Goal: Task Accomplishment & Management: Complete application form

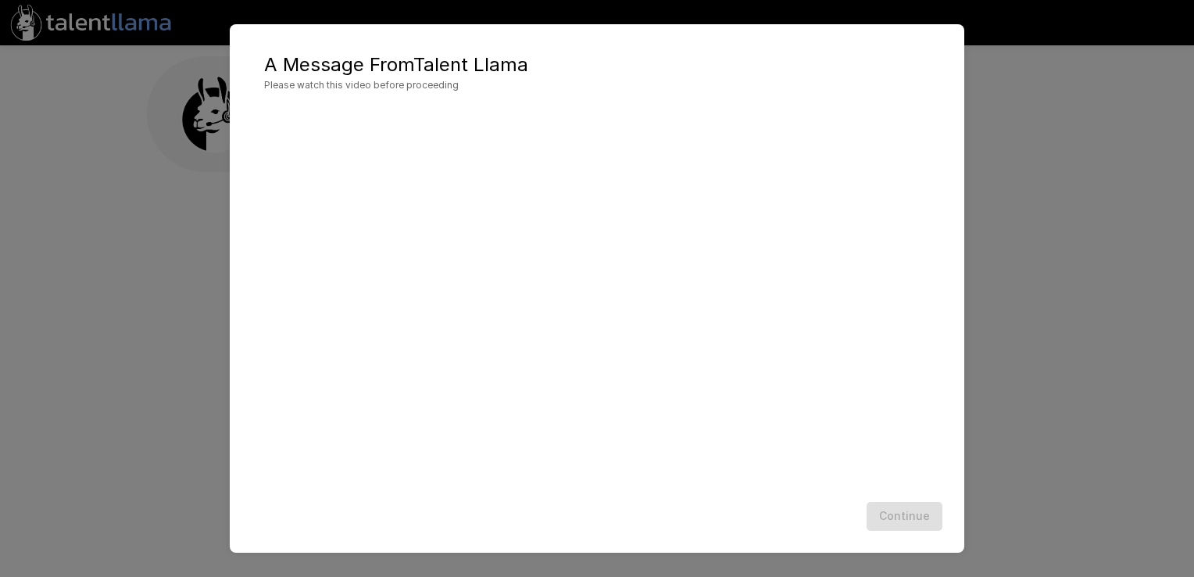
click at [1041, 213] on div "A Message From Talent Llama Please watch this video before proceeding Continue" at bounding box center [597, 288] width 1194 height 577
click at [175, 114] on div "A Message From Talent Llama Please watch this video before proceeding Continue" at bounding box center [597, 288] width 1194 height 577
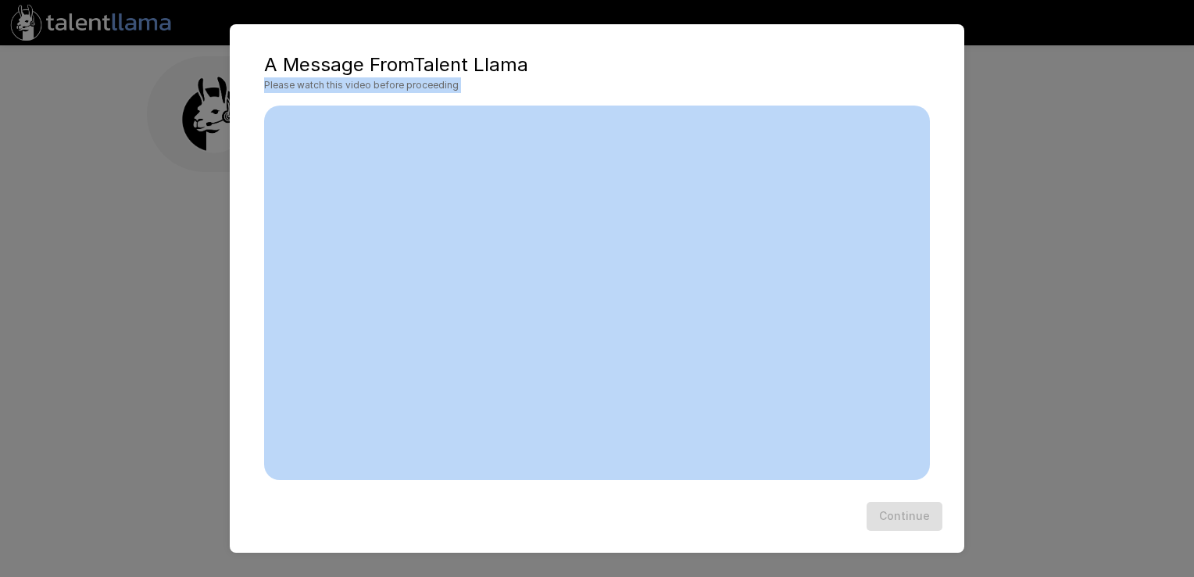
click at [1039, 184] on div "A Message From Talent Llama Please watch this video before proceeding Continue" at bounding box center [597, 288] width 1194 height 577
click at [158, 242] on div "A Message From Talent Llama Please watch this video before proceeding Continue" at bounding box center [597, 288] width 1194 height 577
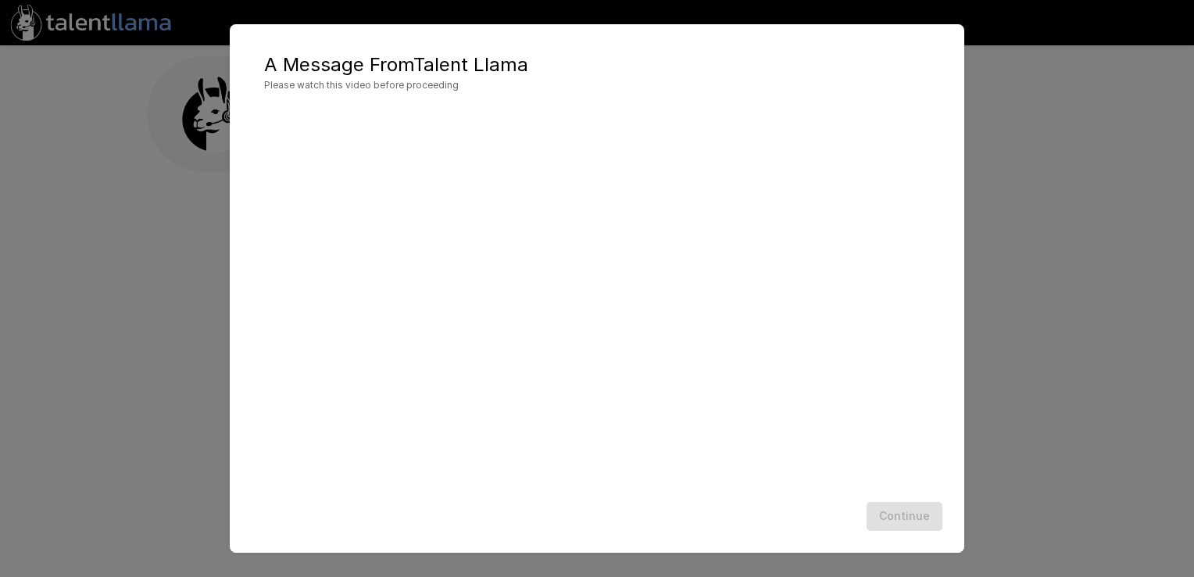
click at [219, 115] on div "A Message From Talent Llama Please watch this video before proceeding Continue" at bounding box center [597, 288] width 1194 height 577
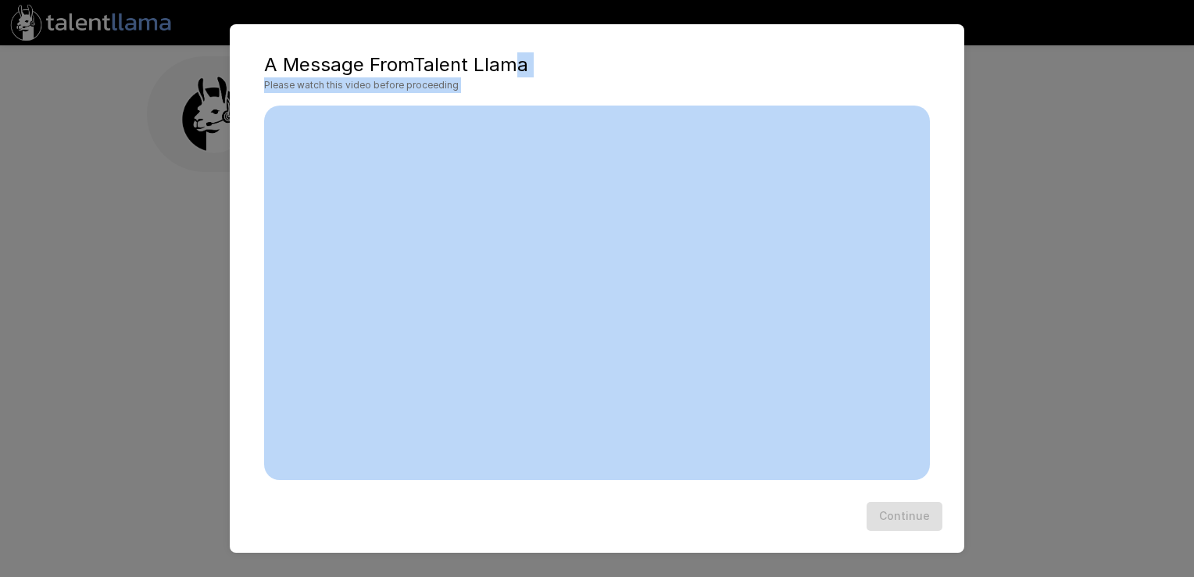
click at [1035, 344] on div "A Message From Talent Llama Please watch this video before proceeding Continue" at bounding box center [597, 288] width 1194 height 577
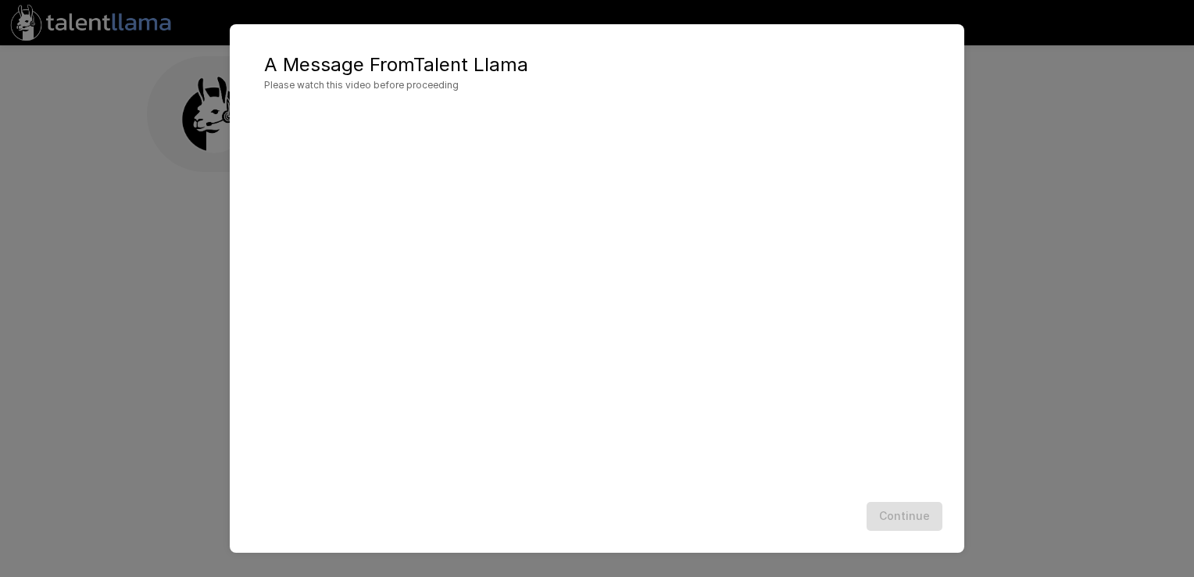
click at [216, 127] on div "A Message From Talent Llama Please watch this video before proceeding Continue" at bounding box center [597, 288] width 1194 height 577
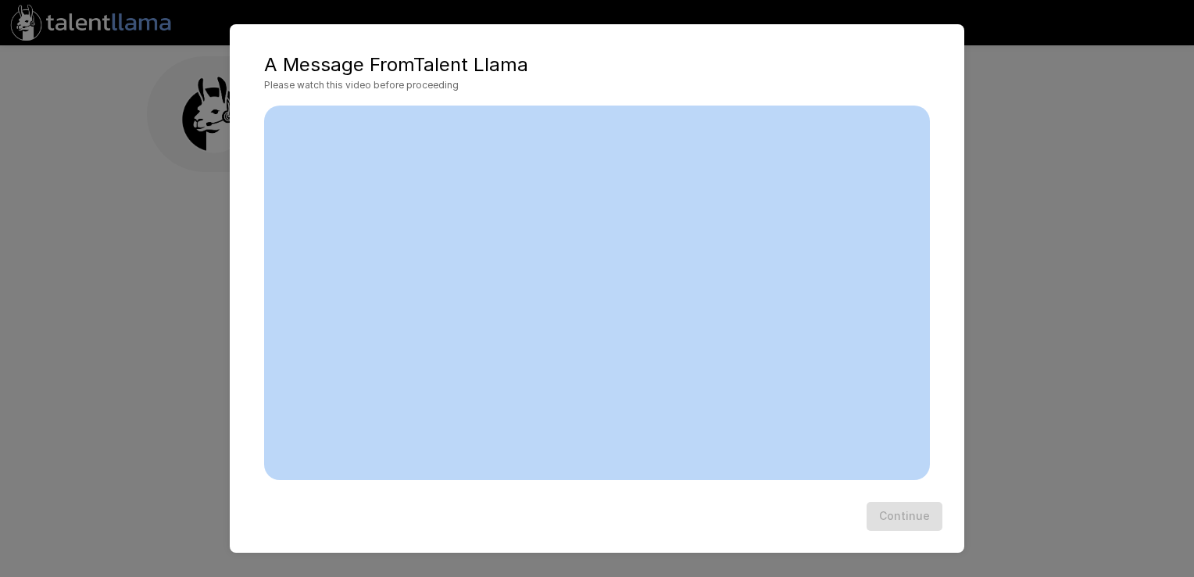
click at [216, 127] on div "A Message From Talent Llama Please watch this video before proceeding Continue" at bounding box center [597, 288] width 1194 height 577
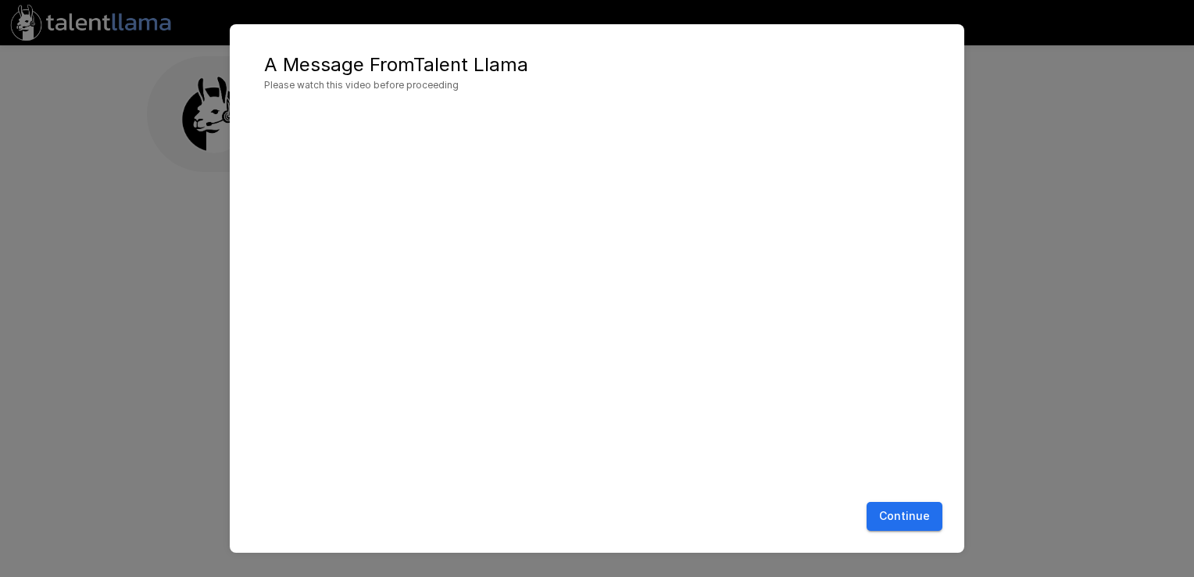
click at [907, 514] on button "Continue" at bounding box center [905, 516] width 76 height 29
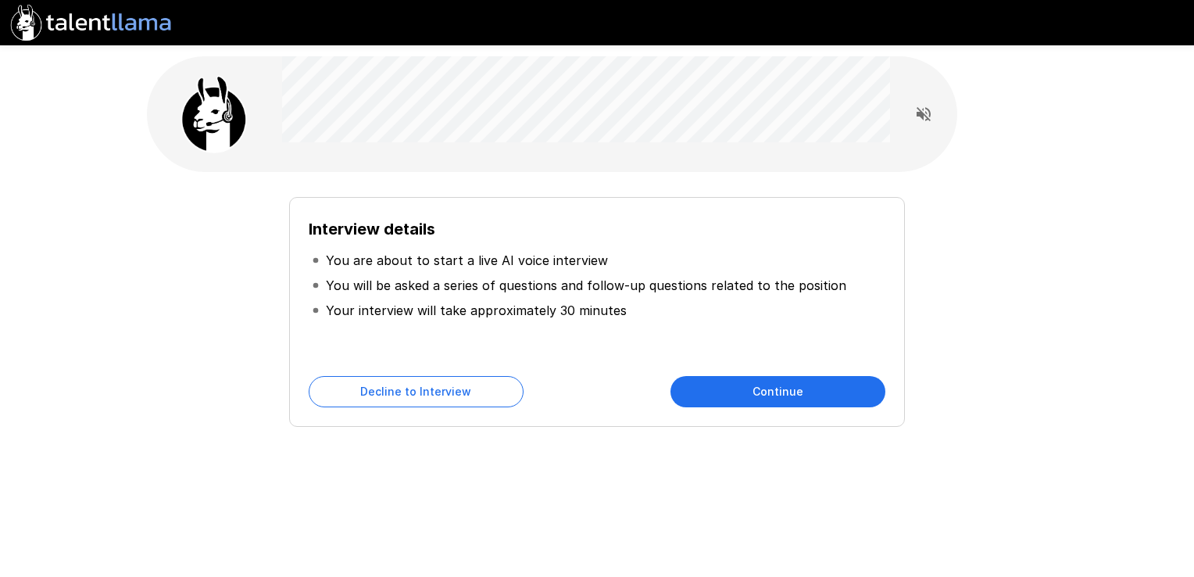
click at [784, 385] on button "Continue" at bounding box center [778, 391] width 215 height 31
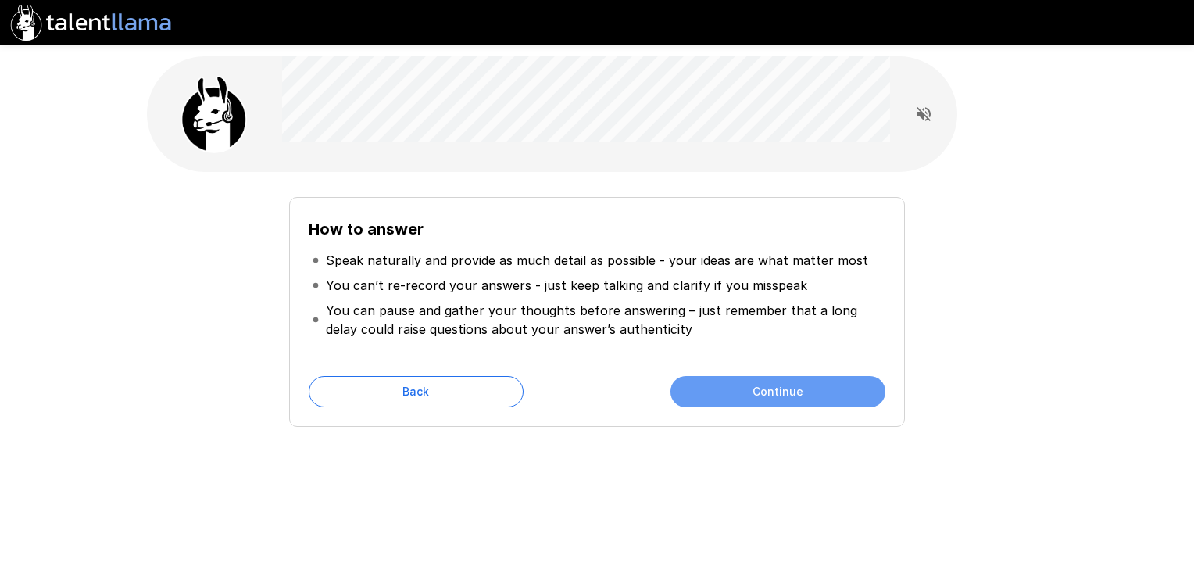
click at [777, 389] on button "Continue" at bounding box center [778, 391] width 215 height 31
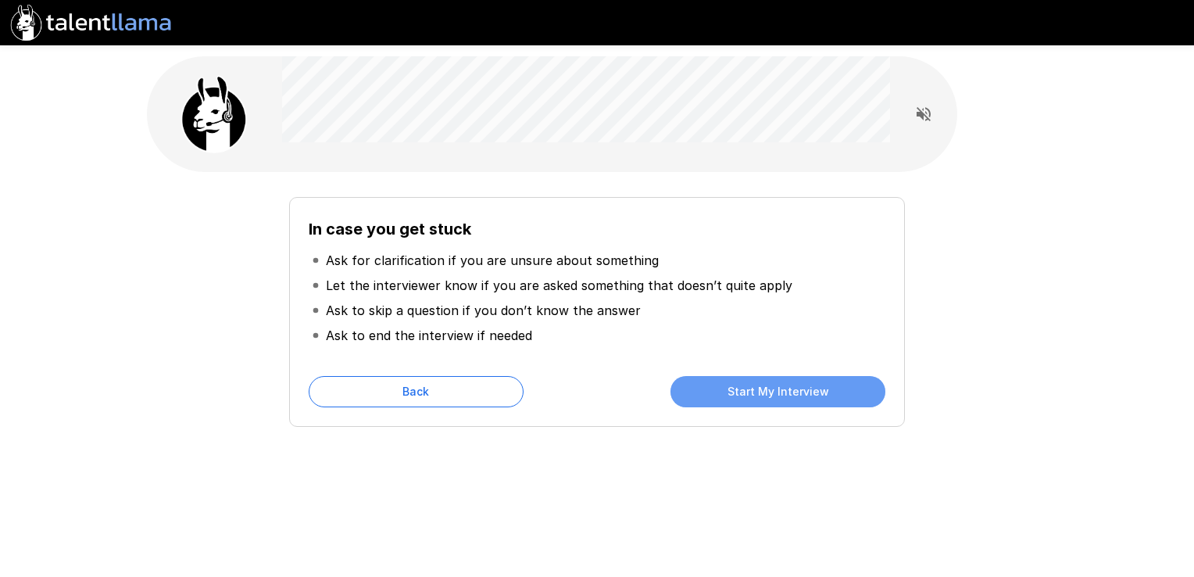
click at [777, 389] on button "Start My Interview" at bounding box center [778, 391] width 215 height 31
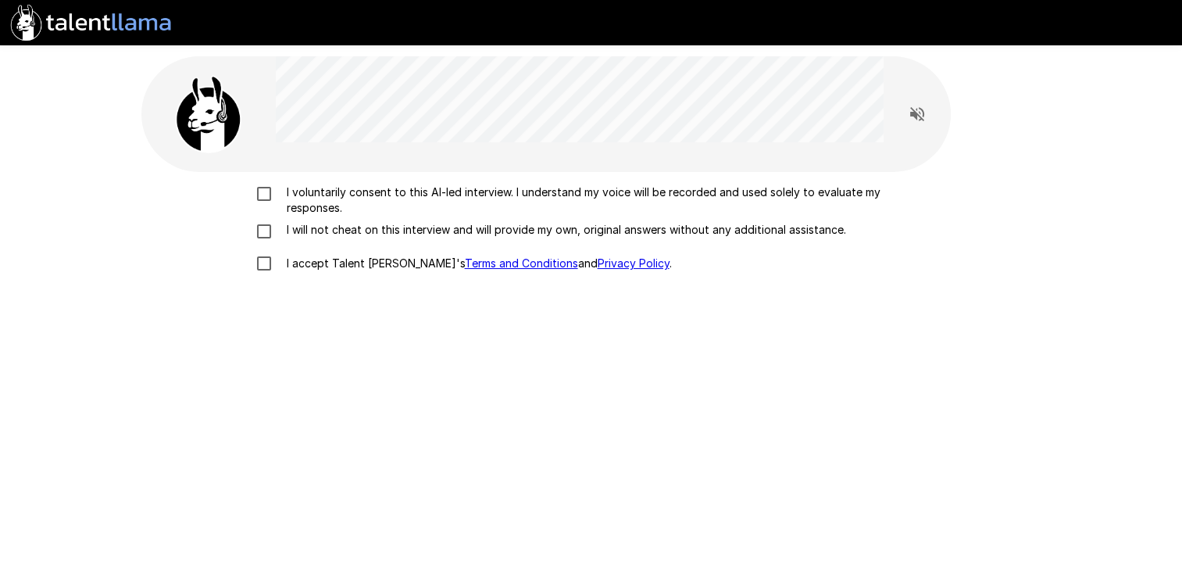
click at [581, 192] on p "I voluntarily consent to this AI-led interview. I understand my voice will be r…" at bounding box center [608, 199] width 655 height 31
click at [406, 233] on p "I will not cheat on this interview and will provide my own, original answers wi…" at bounding box center [564, 230] width 566 height 16
click at [392, 261] on p "I accept Talent Llama's Terms and Conditions and Privacy Policy ." at bounding box center [477, 264] width 392 height 16
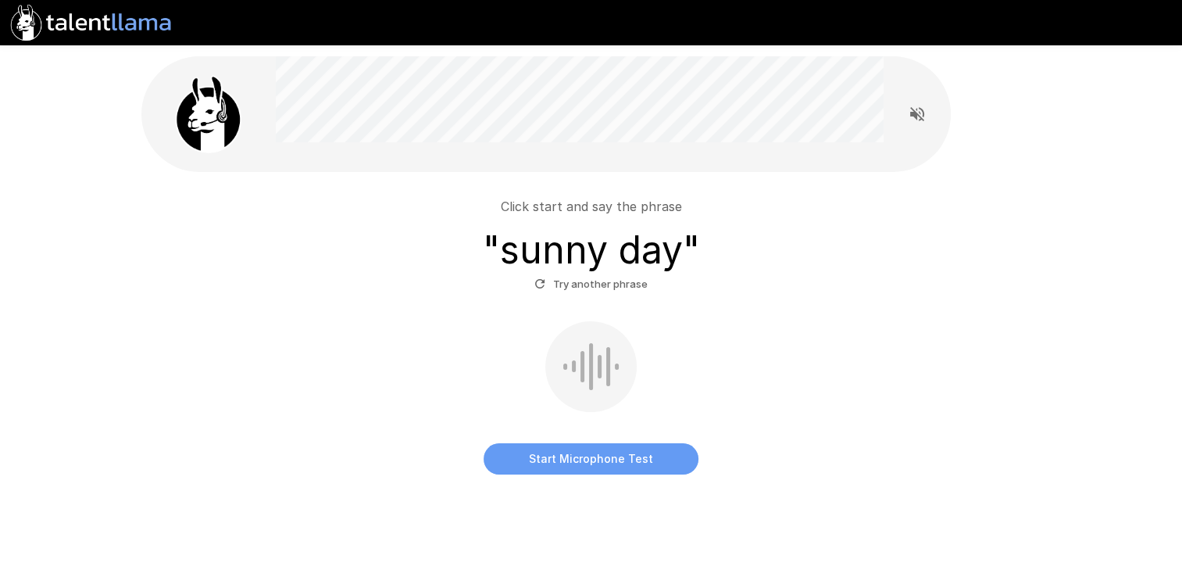
click at [560, 458] on button "Start Microphone Test" at bounding box center [591, 458] width 215 height 31
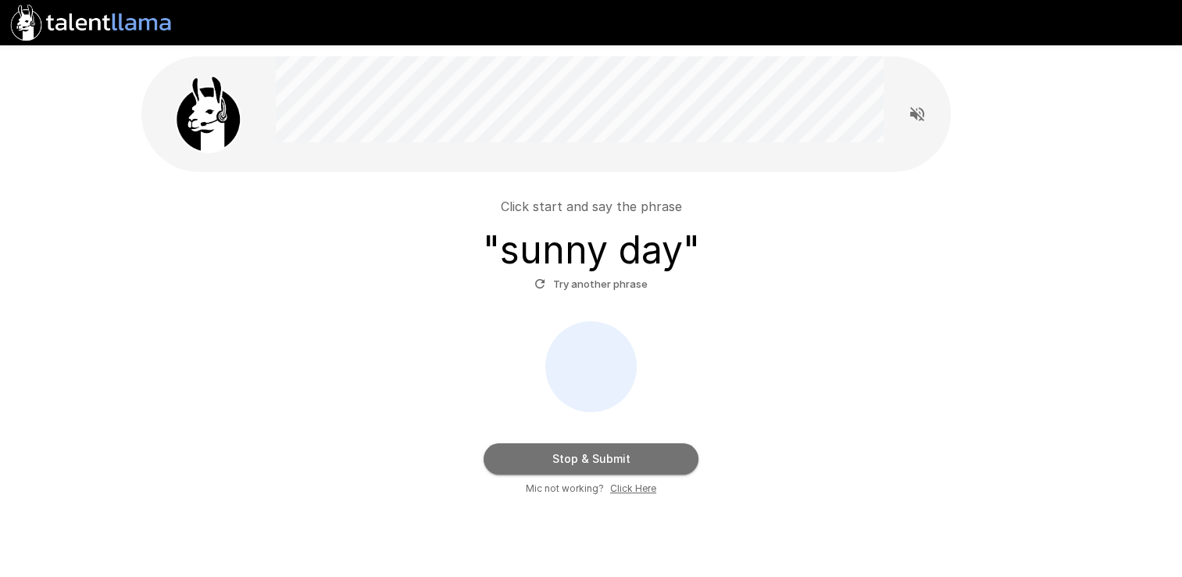
click at [617, 466] on button "Stop & Submit" at bounding box center [591, 458] width 215 height 31
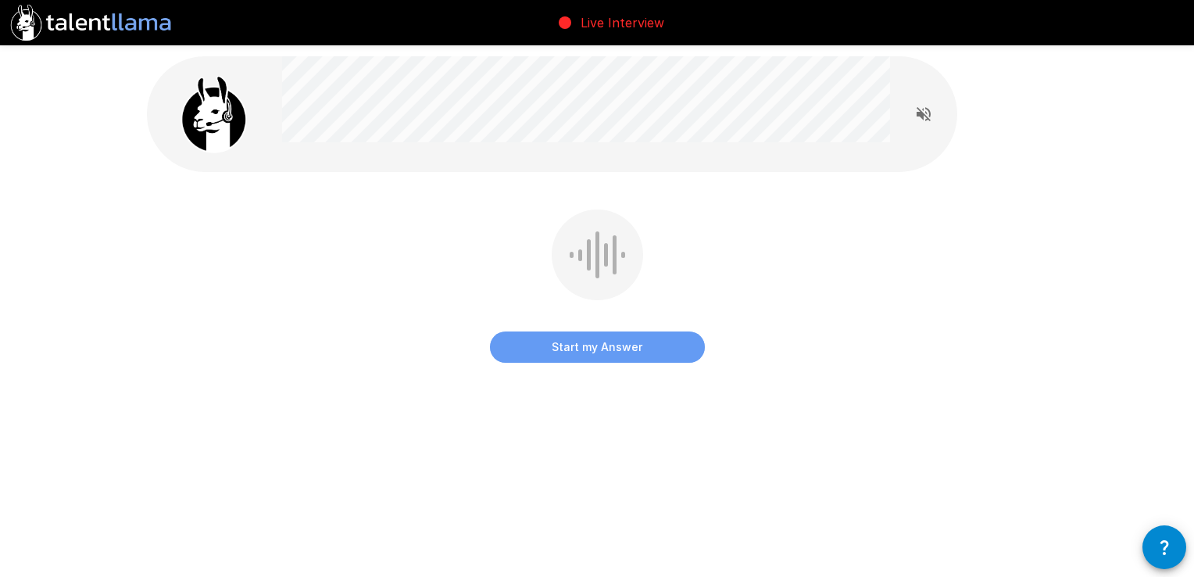
click at [623, 343] on button "Start my Answer" at bounding box center [597, 346] width 215 height 31
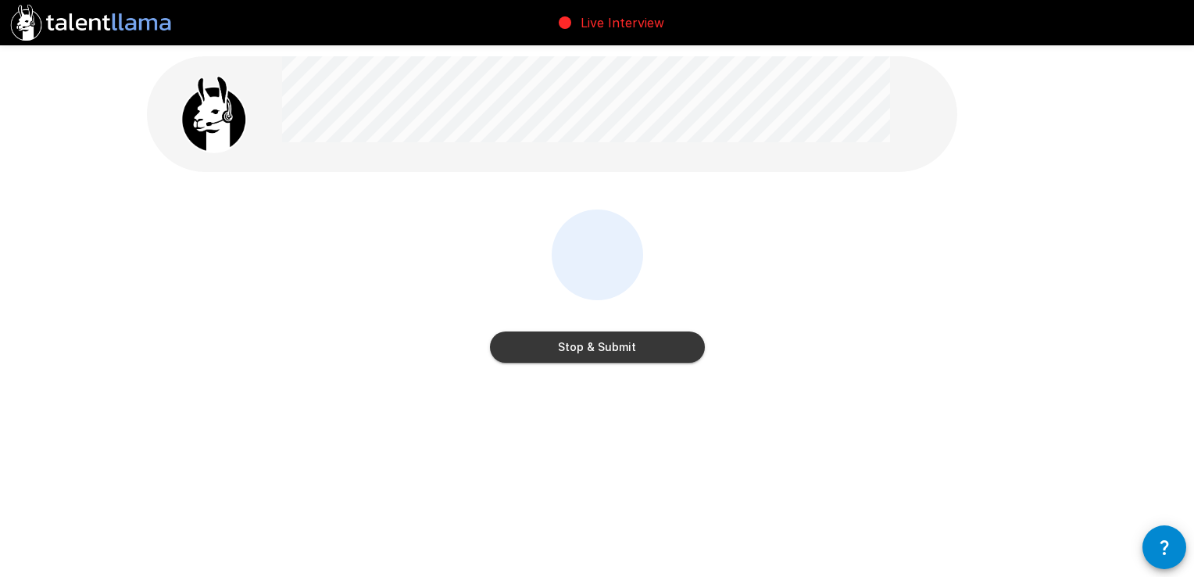
click at [619, 350] on button "Stop & Submit" at bounding box center [597, 346] width 215 height 31
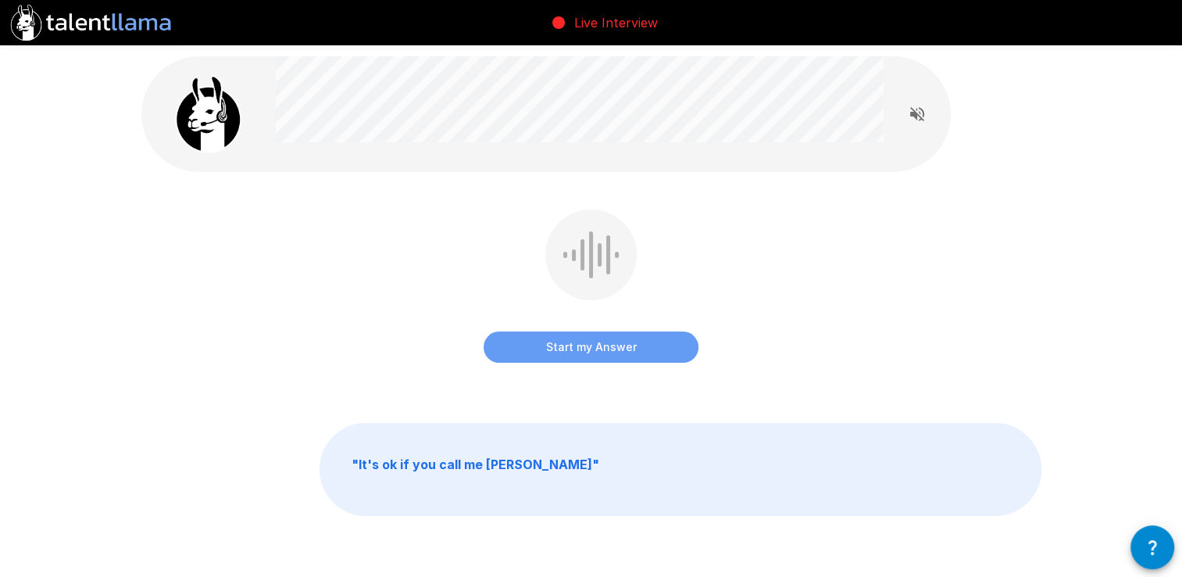
click at [615, 334] on button "Start my Answer" at bounding box center [591, 346] width 215 height 31
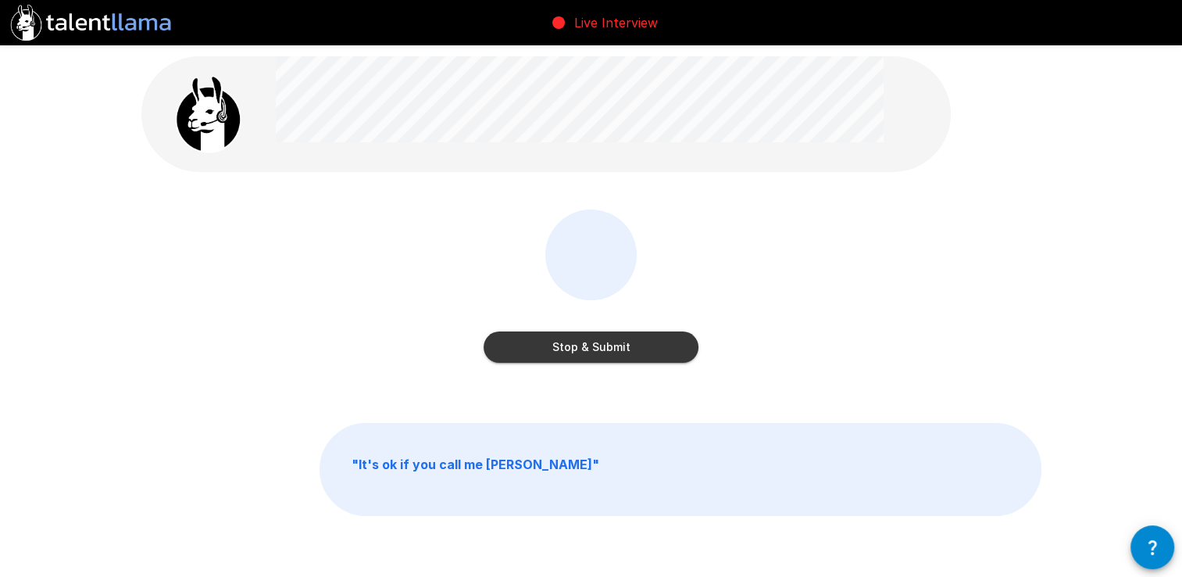
click at [597, 349] on button "Stop & Submit" at bounding box center [591, 346] width 215 height 31
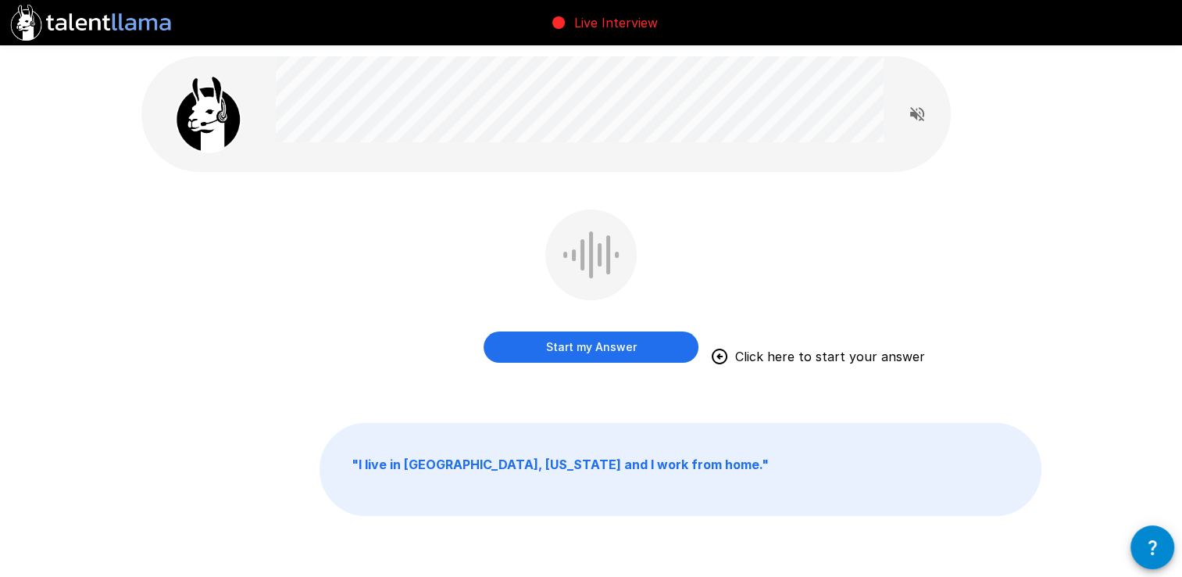
click at [599, 357] on button "Start my Answer" at bounding box center [591, 346] width 215 height 31
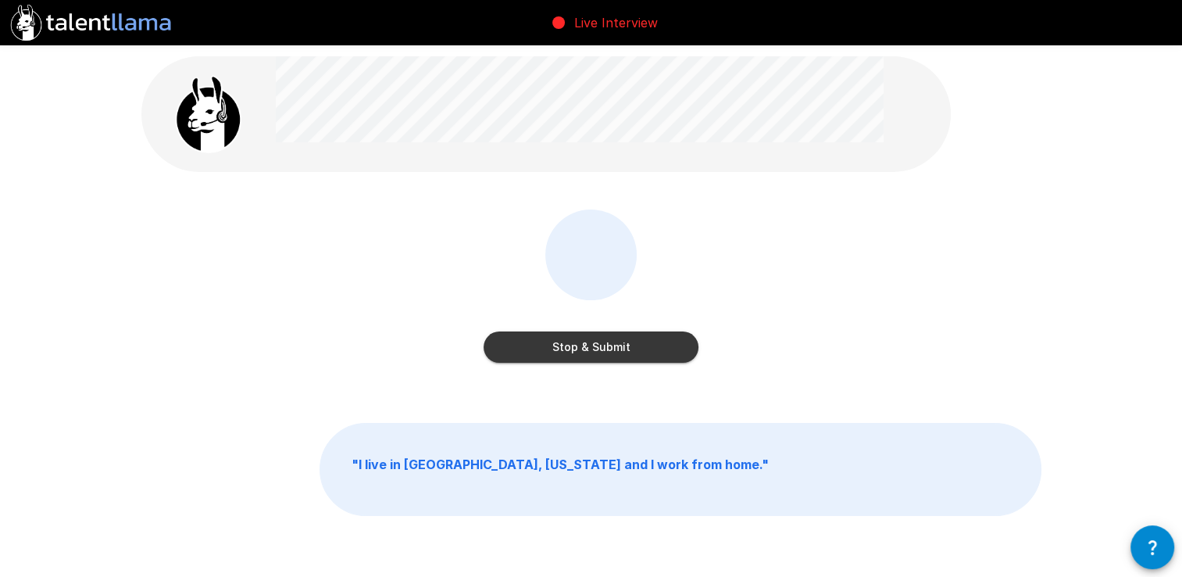
click at [606, 356] on button "Stop & Submit" at bounding box center [591, 346] width 215 height 31
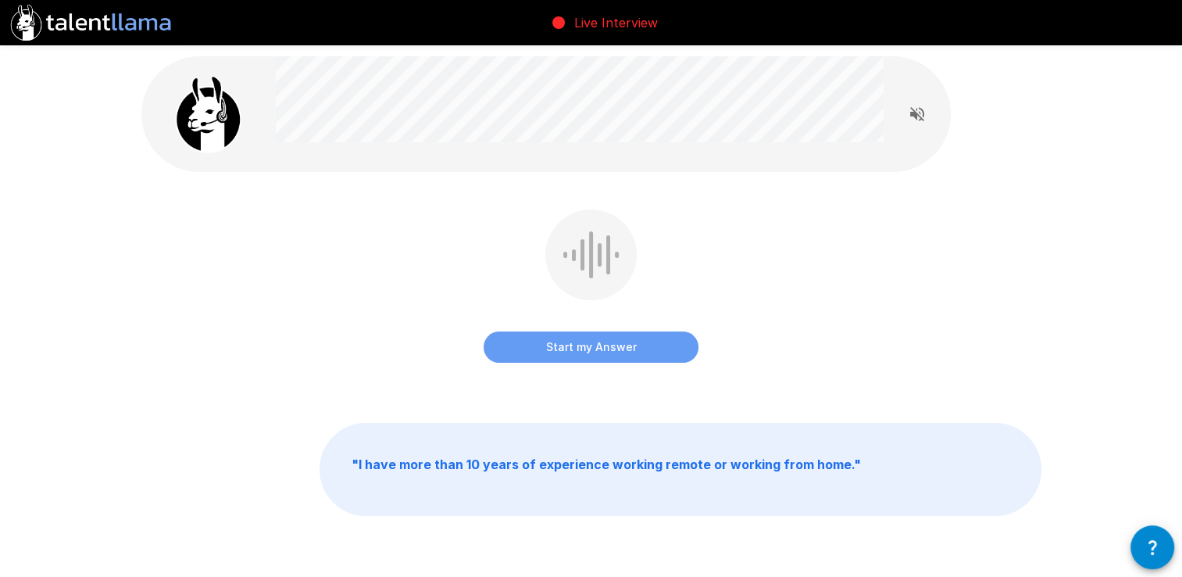
click at [612, 356] on button "Start my Answer" at bounding box center [591, 346] width 215 height 31
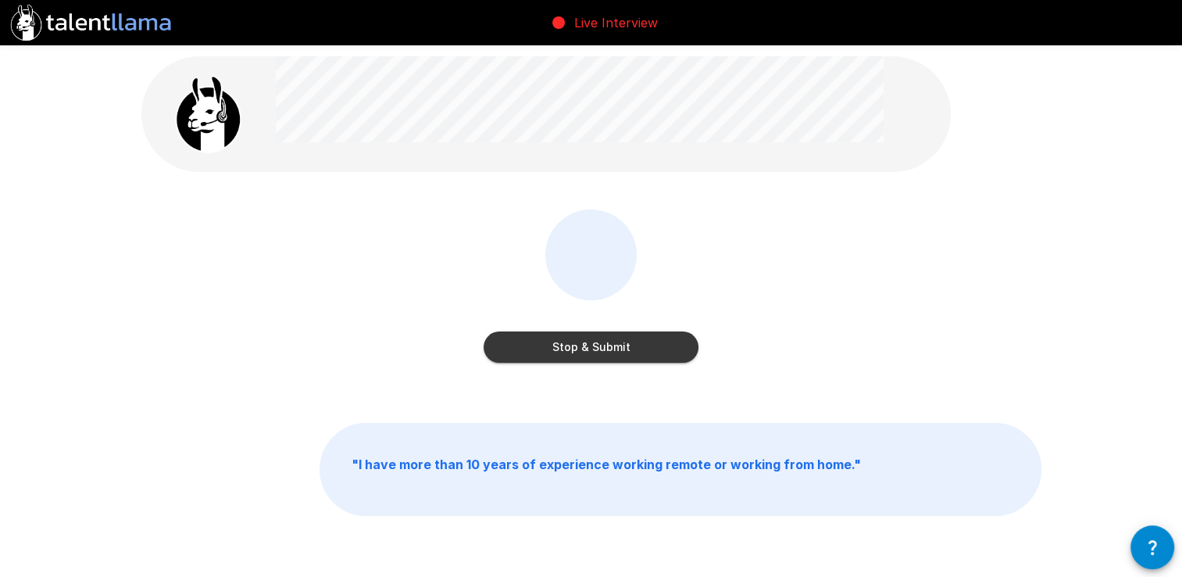
click at [612, 356] on button "Stop & Submit" at bounding box center [591, 346] width 215 height 31
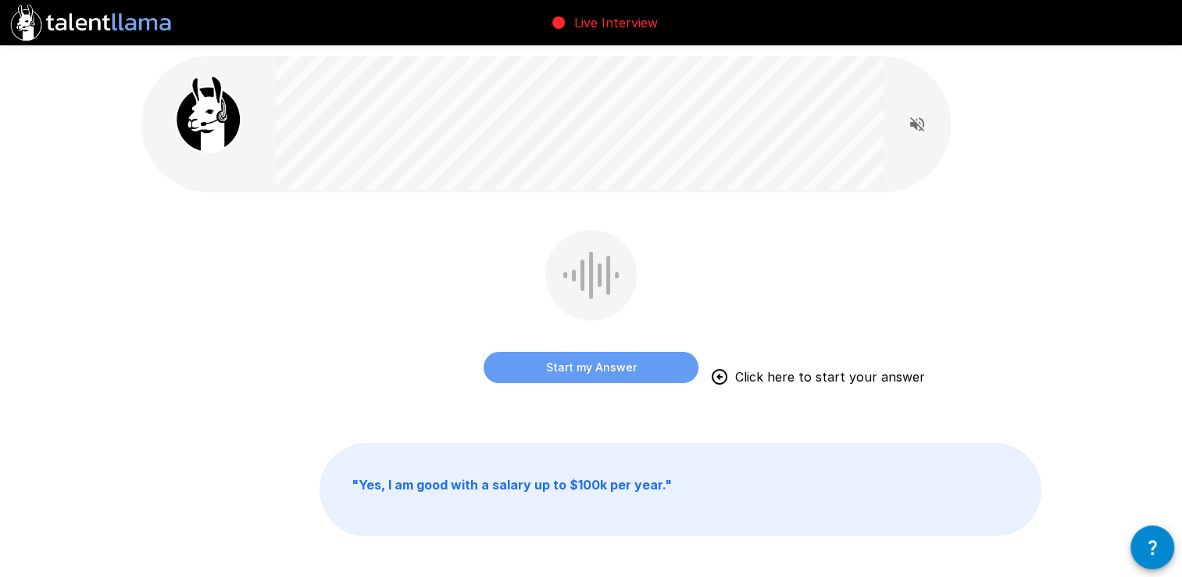
click at [628, 375] on button "Start my Answer" at bounding box center [591, 367] width 215 height 31
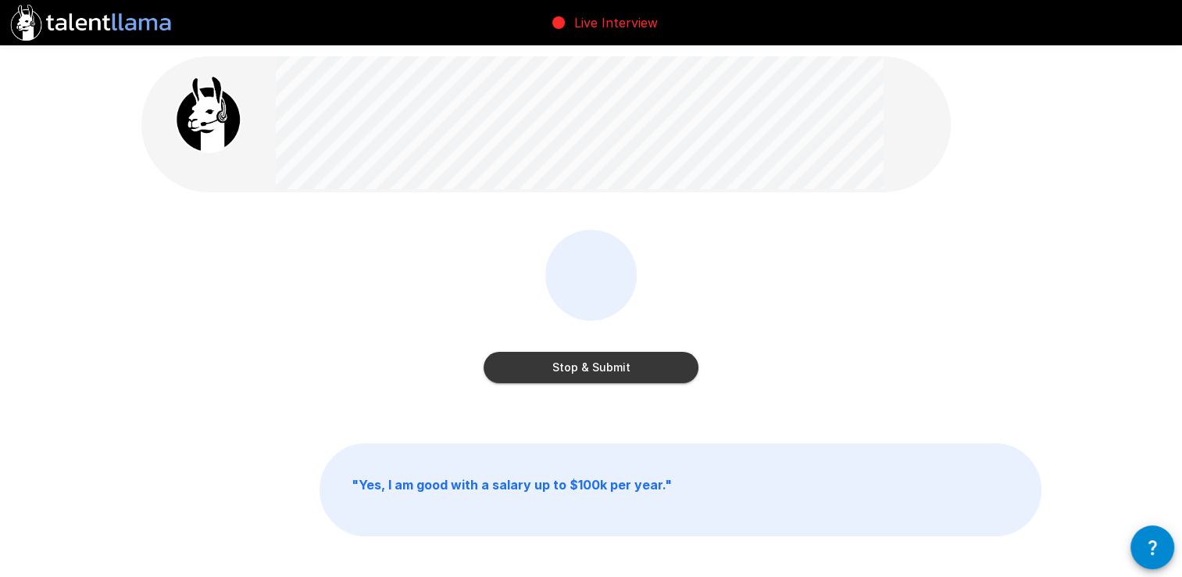
click at [628, 375] on button "Stop & Submit" at bounding box center [591, 367] width 215 height 31
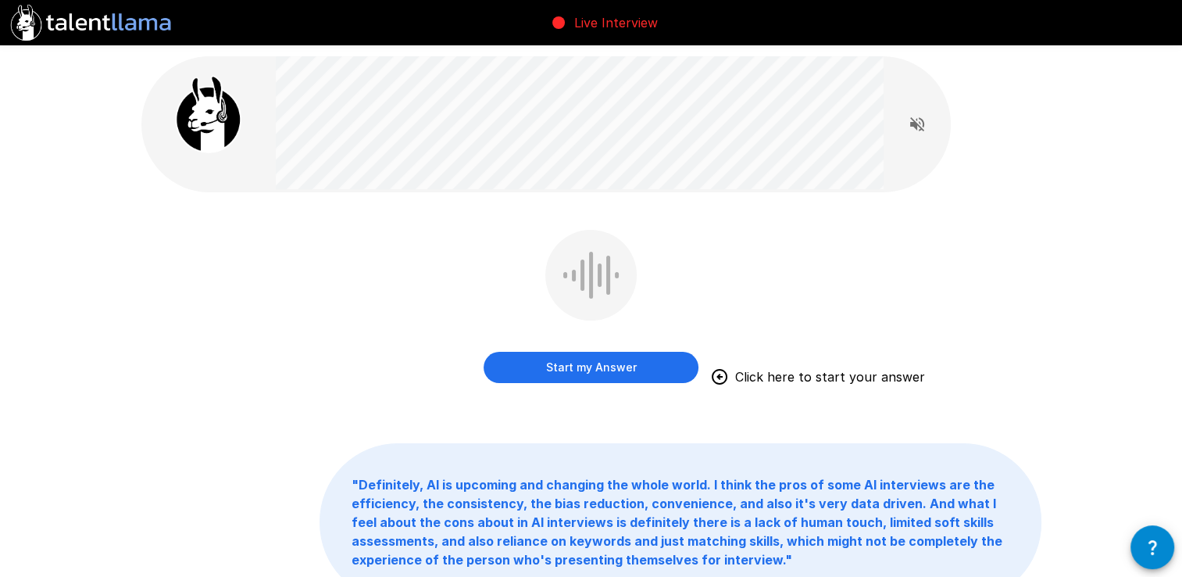
click at [650, 372] on button "Start my Answer" at bounding box center [591, 367] width 215 height 31
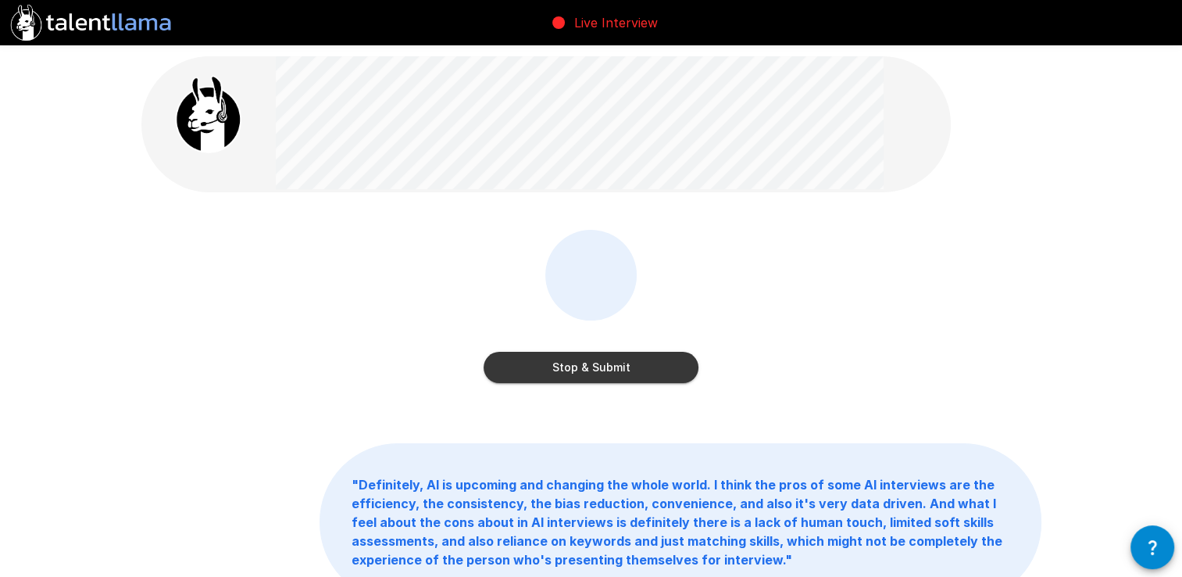
click at [673, 380] on button "Stop & Submit" at bounding box center [591, 367] width 215 height 31
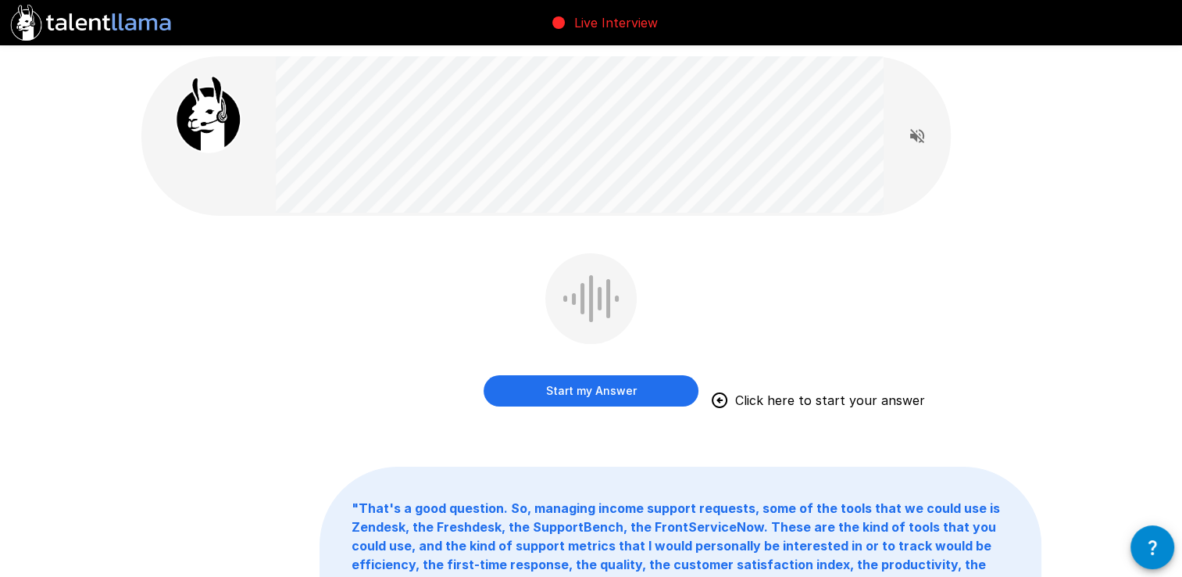
click at [639, 393] on button "Start my Answer" at bounding box center [591, 390] width 215 height 31
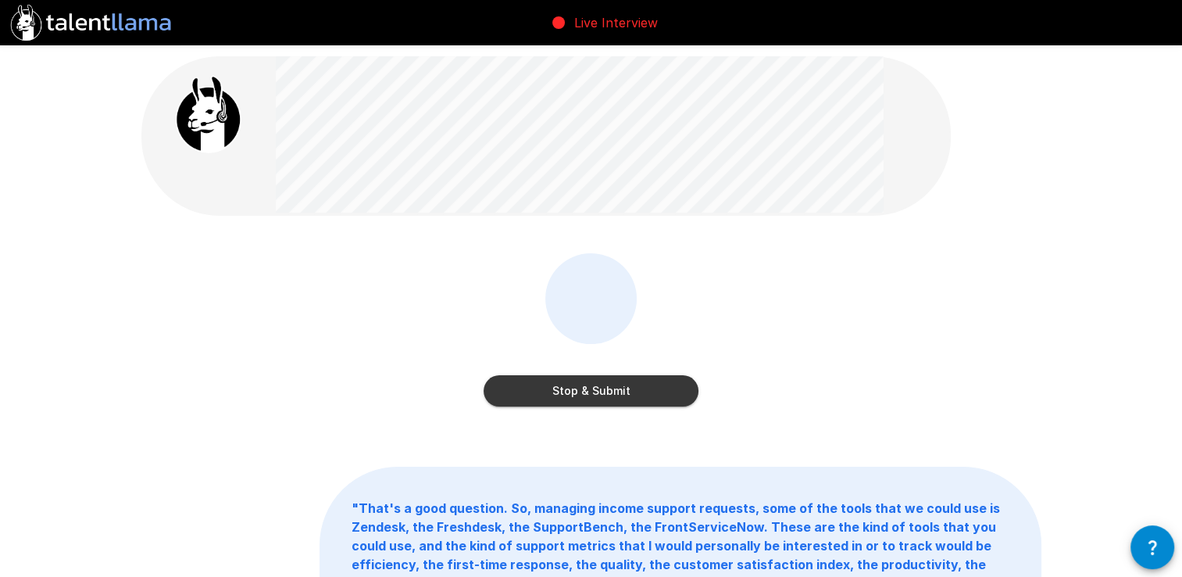
click at [605, 385] on button "Stop & Submit" at bounding box center [591, 390] width 215 height 31
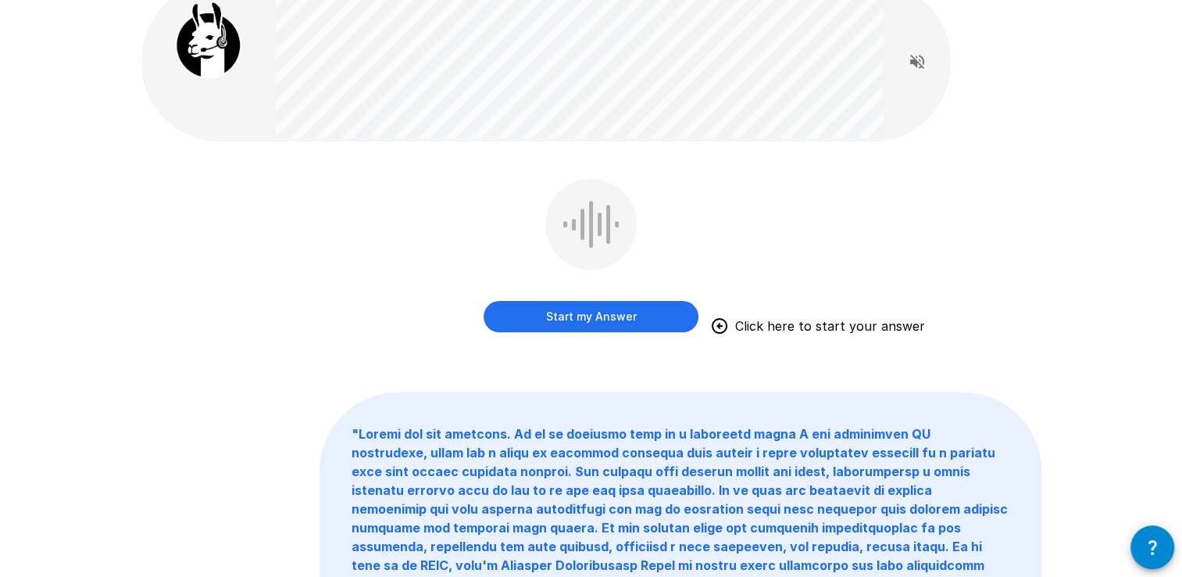
scroll to position [156, 0]
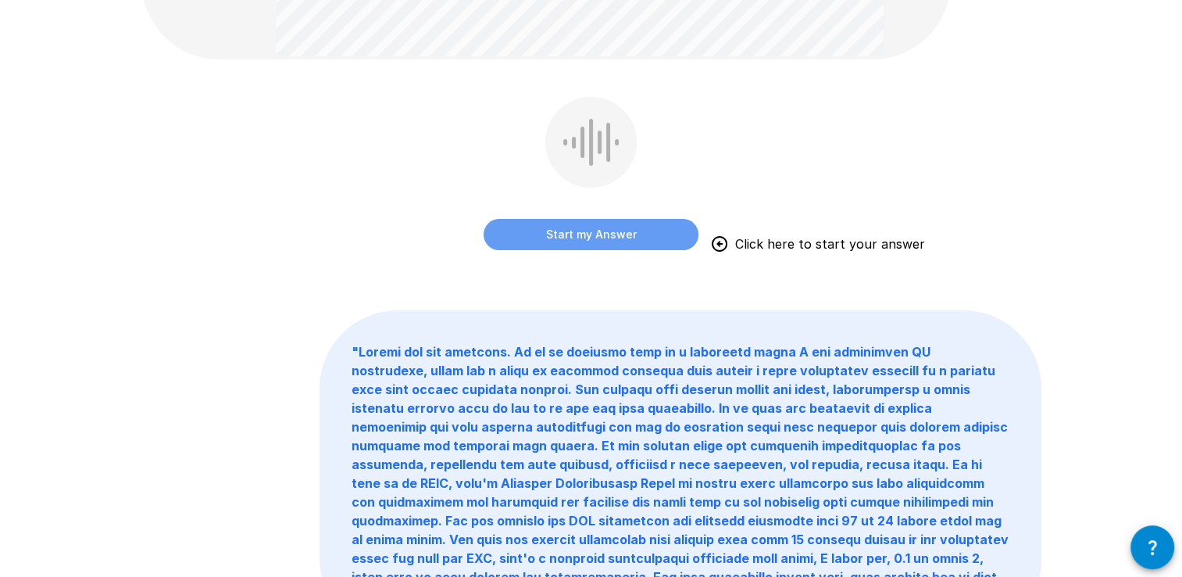
click at [581, 238] on button "Start my Answer" at bounding box center [591, 234] width 215 height 31
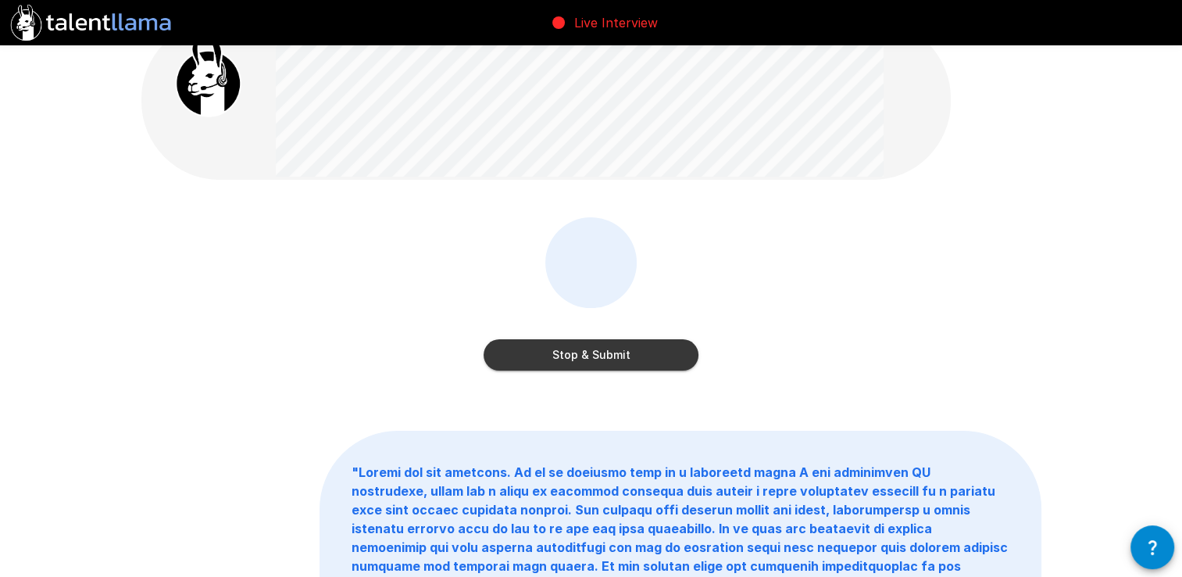
scroll to position [0, 0]
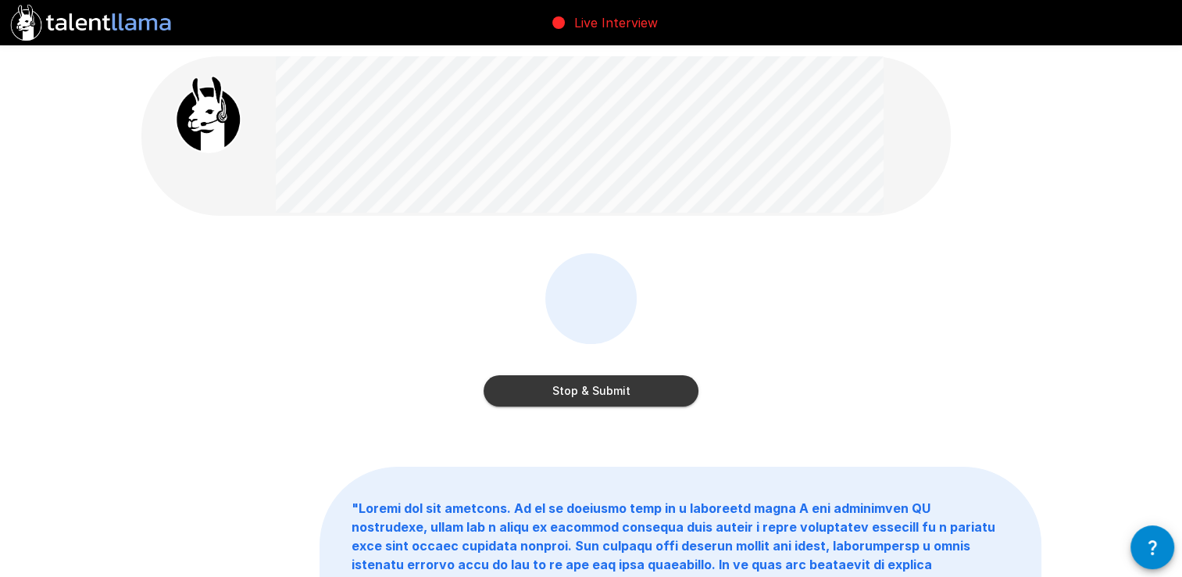
click at [553, 385] on button "Stop & Submit" at bounding box center [591, 390] width 215 height 31
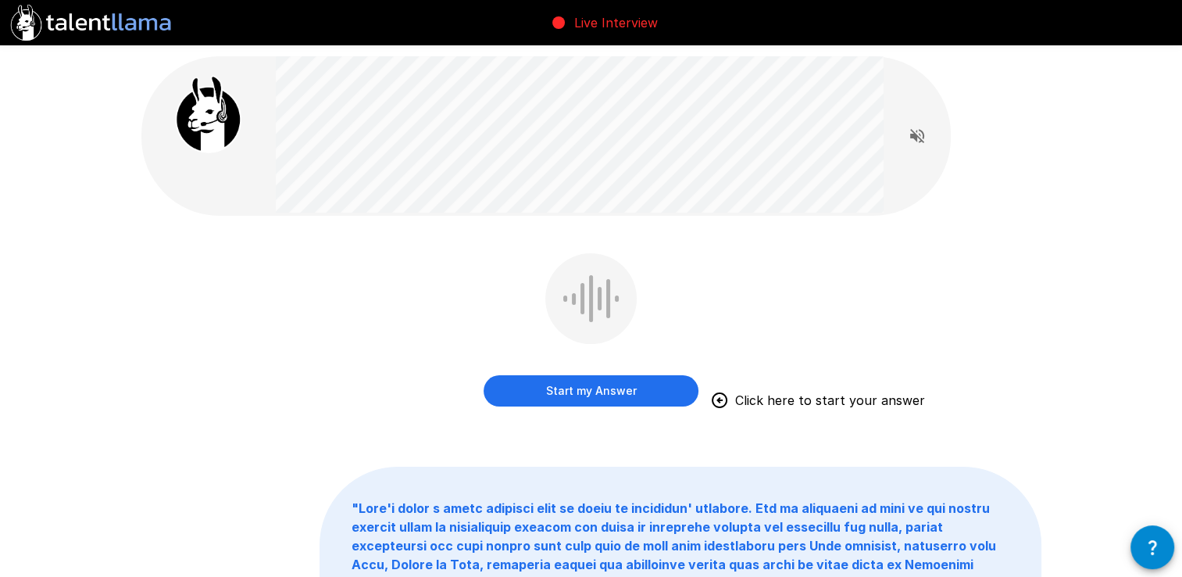
click at [1096, 343] on div "Start my Answer Click here to start your answer " "" at bounding box center [591, 431] width 1182 height 862
click at [563, 403] on button "Start my Answer" at bounding box center [591, 390] width 215 height 31
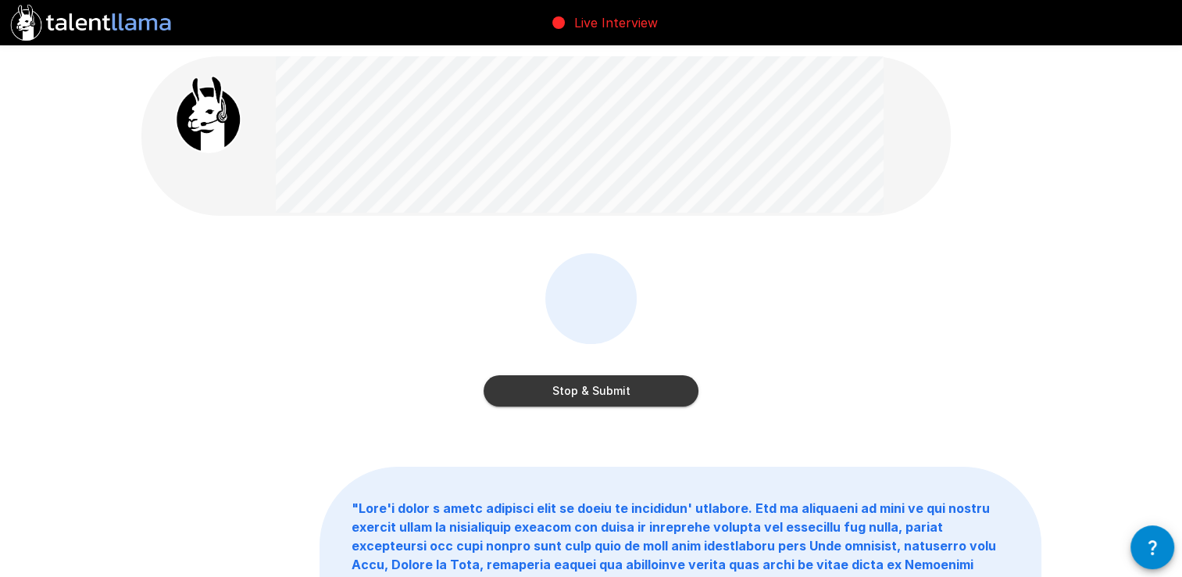
click at [572, 381] on button "Stop & Submit" at bounding box center [591, 390] width 215 height 31
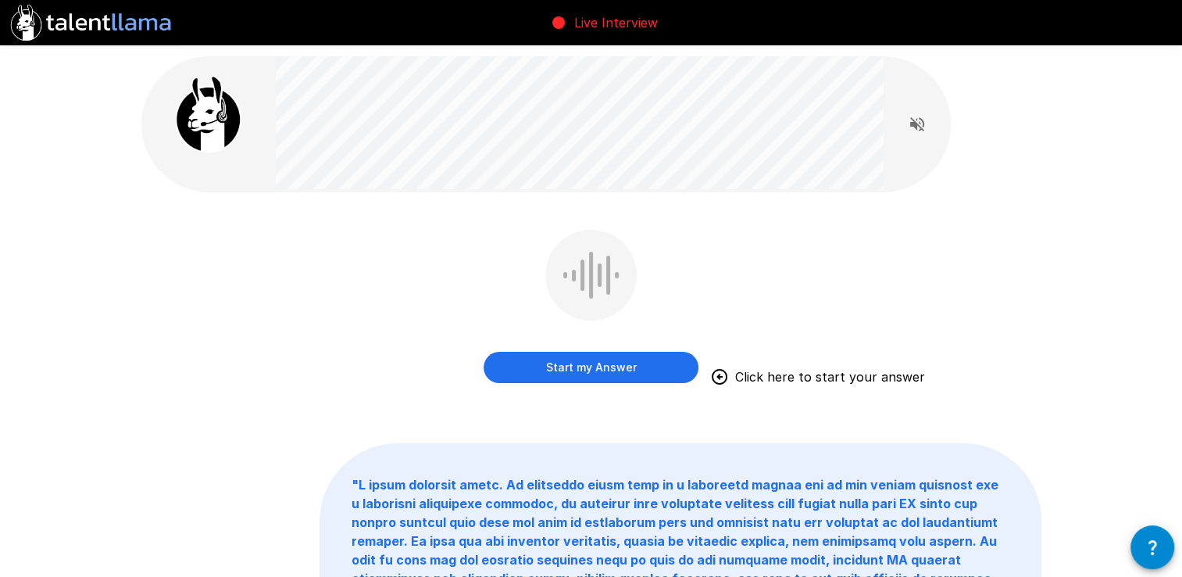
click at [617, 370] on button "Start my Answer" at bounding box center [591, 367] width 215 height 31
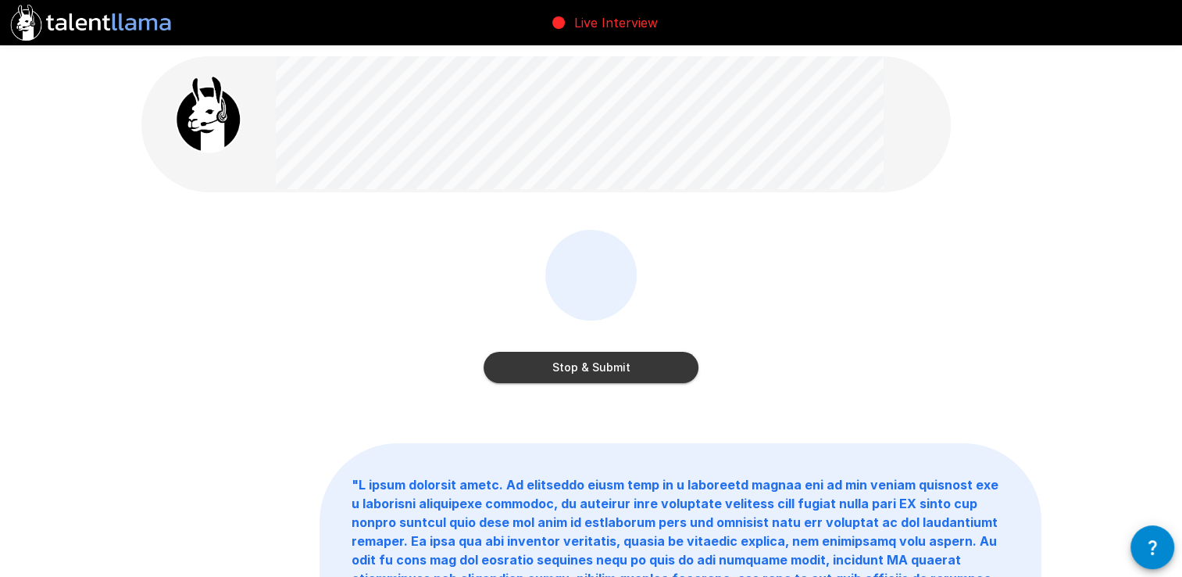
click at [642, 370] on button "Stop & Submit" at bounding box center [591, 367] width 215 height 31
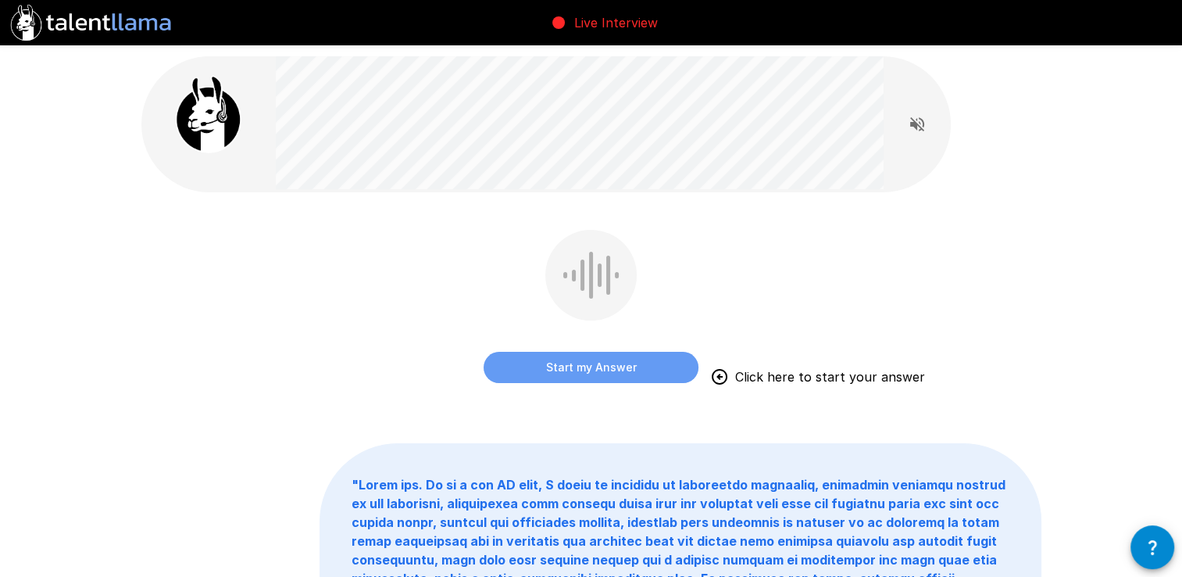
click at [611, 364] on button "Start my Answer" at bounding box center [591, 367] width 215 height 31
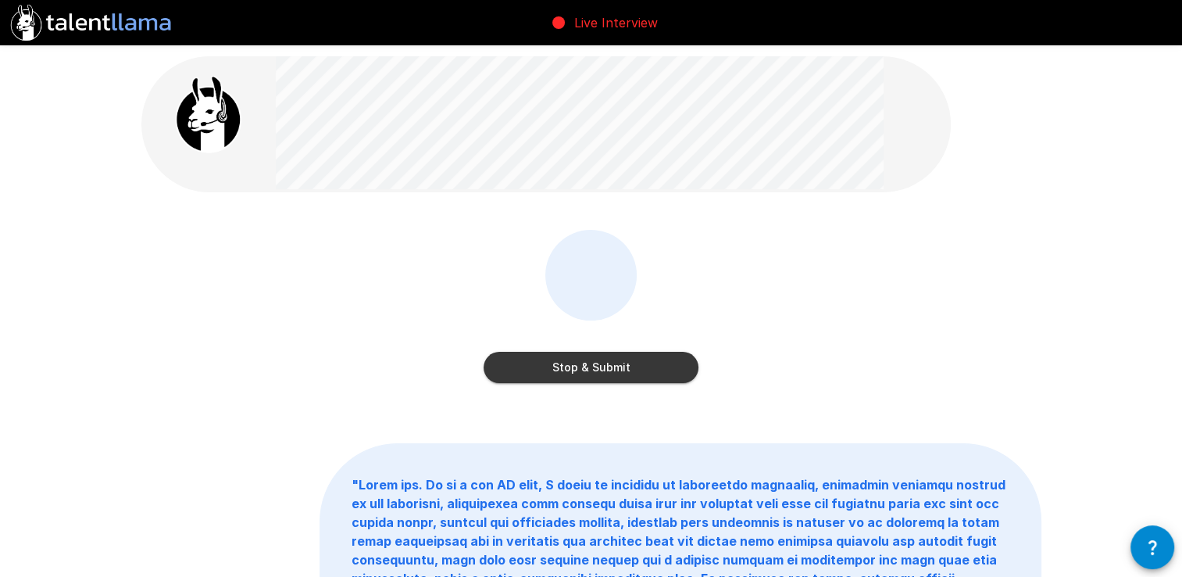
click at [610, 364] on button "Stop & Submit" at bounding box center [591, 367] width 215 height 31
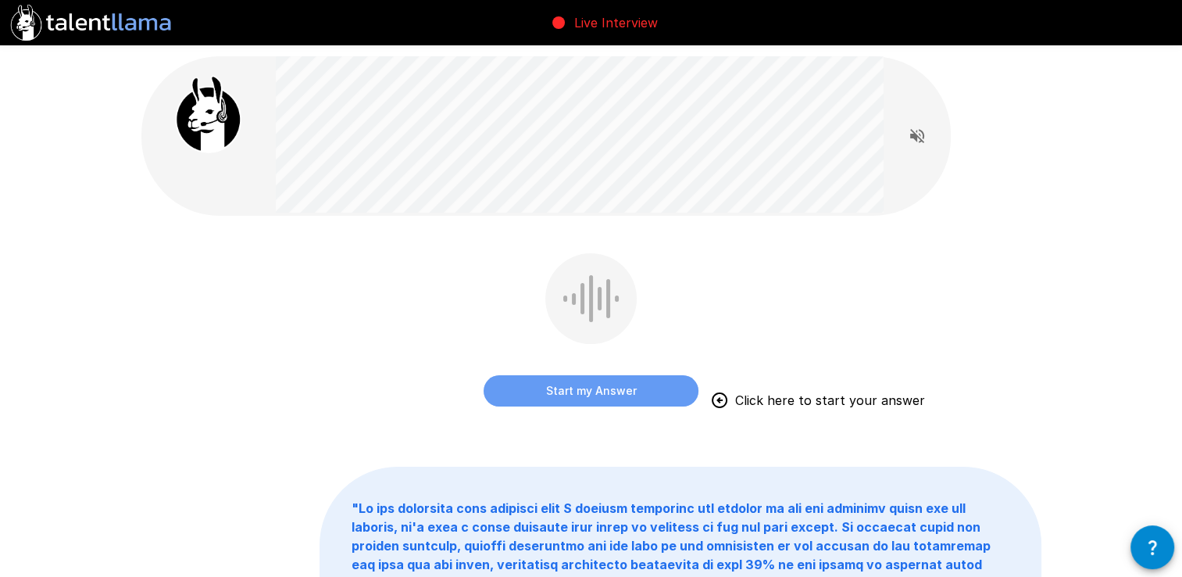
click at [600, 391] on button "Start my Answer" at bounding box center [591, 390] width 215 height 31
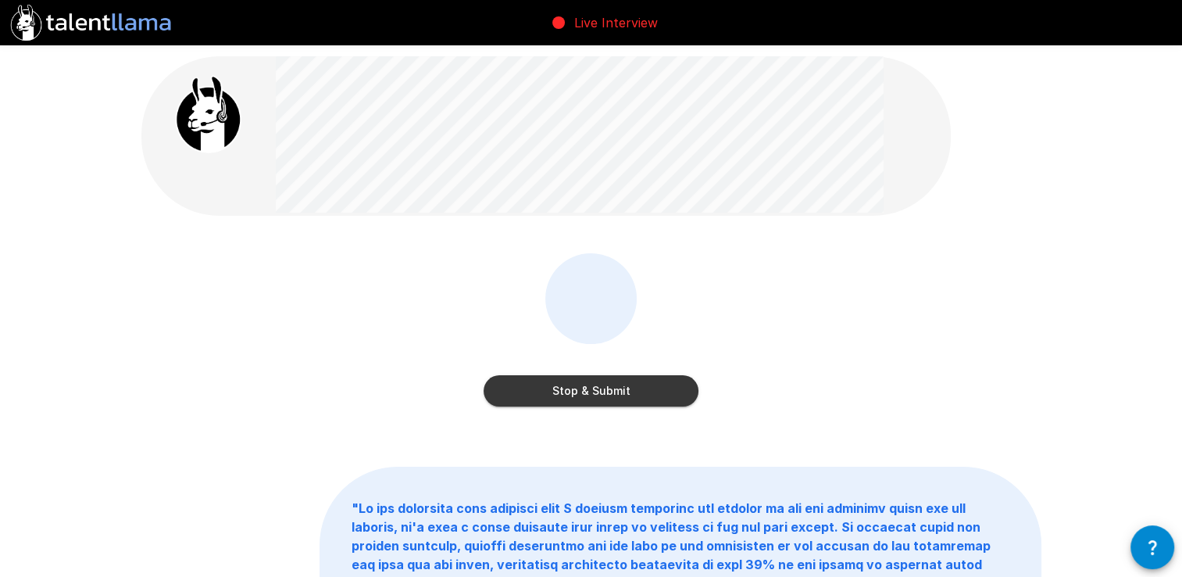
click at [635, 375] on button "Stop & Submit" at bounding box center [591, 390] width 215 height 31
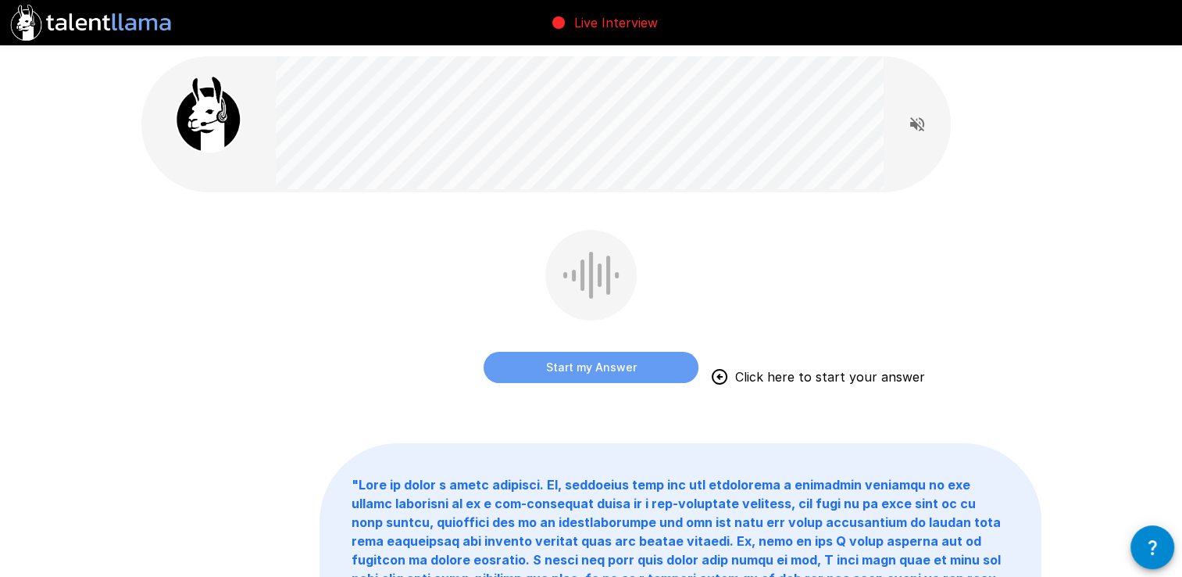
click at [628, 367] on button "Start my Answer" at bounding box center [591, 367] width 215 height 31
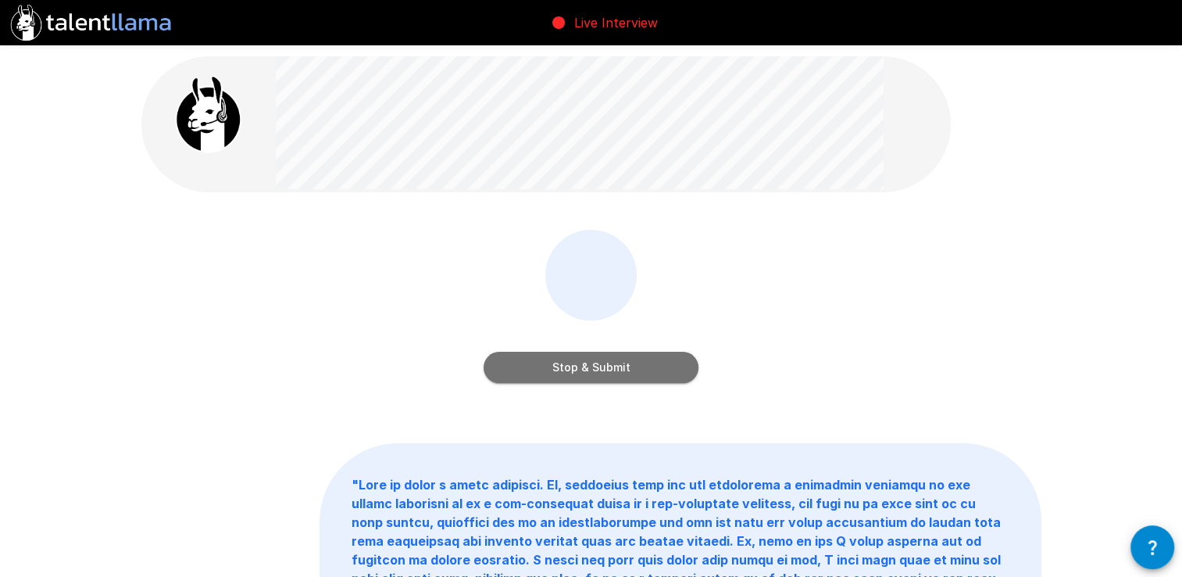
click at [612, 372] on button "Stop & Submit" at bounding box center [591, 367] width 215 height 31
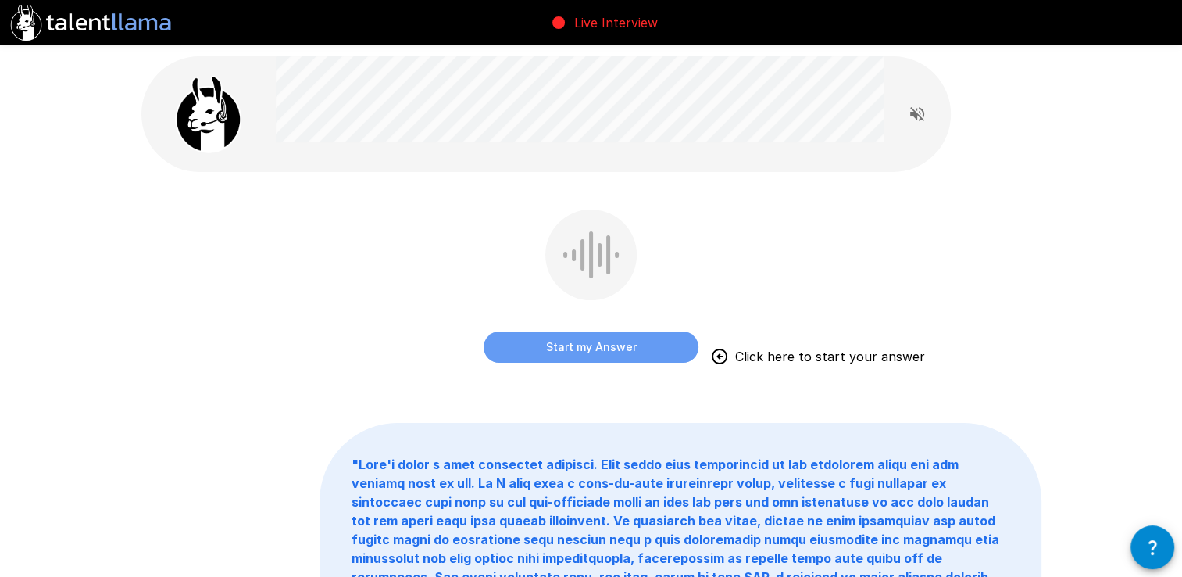
click at [599, 342] on button "Start my Answer" at bounding box center [591, 346] width 215 height 31
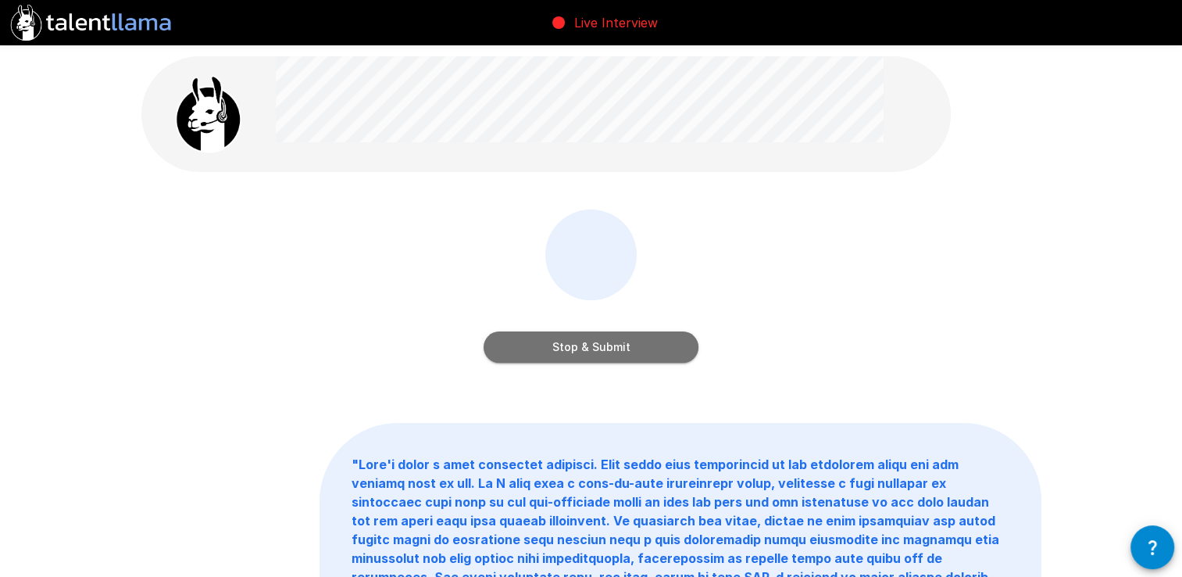
click at [555, 352] on button "Stop & Submit" at bounding box center [591, 346] width 215 height 31
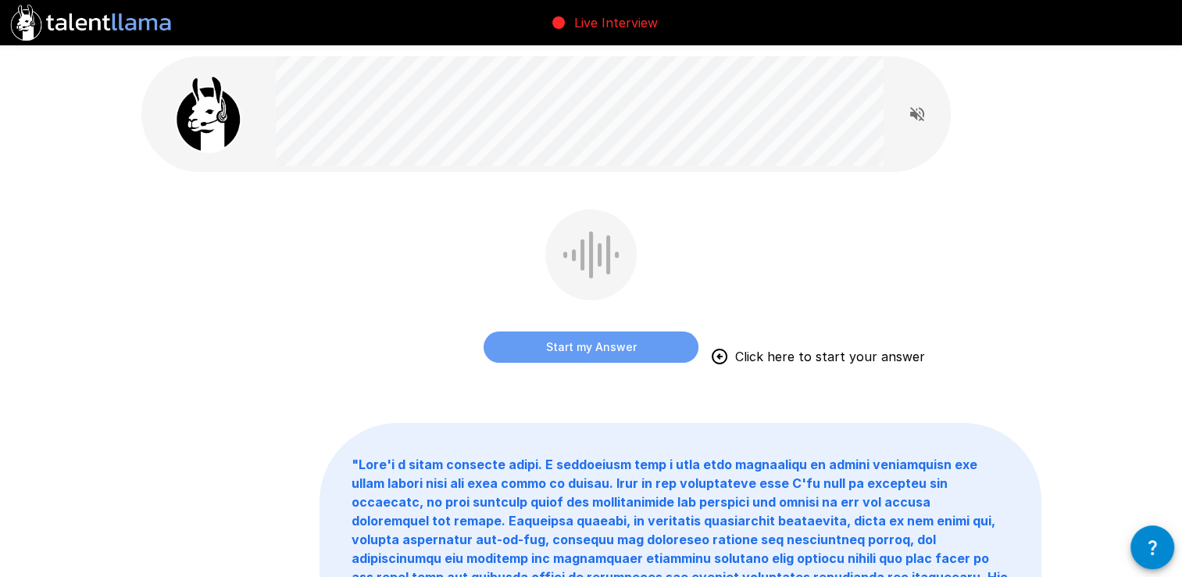
click at [638, 358] on button "Start my Answer" at bounding box center [591, 346] width 215 height 31
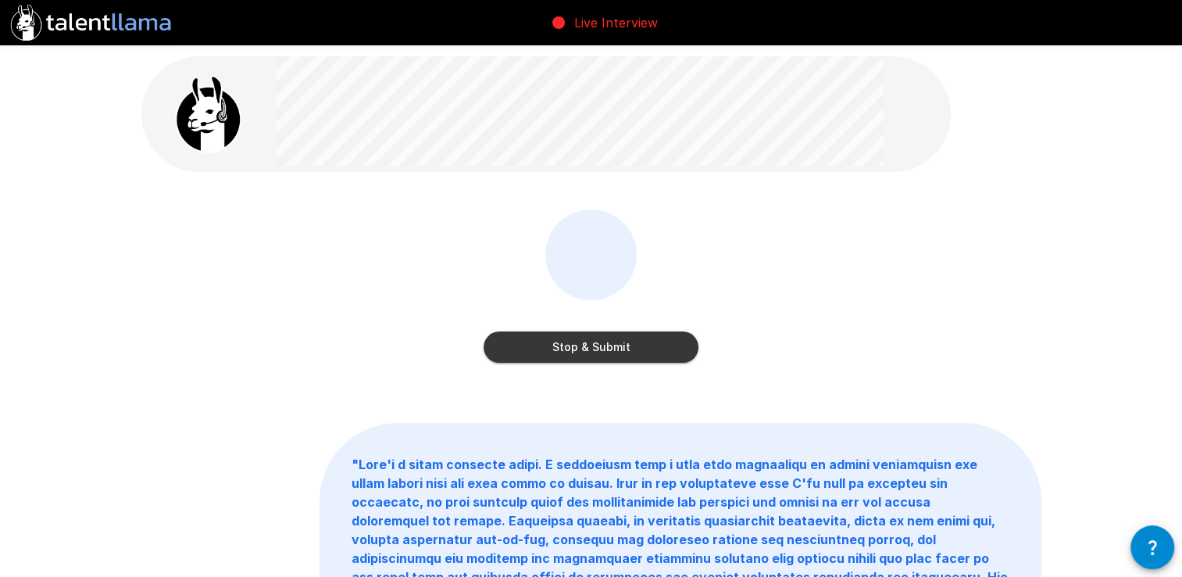
click at [617, 352] on button "Stop & Submit" at bounding box center [591, 346] width 215 height 31
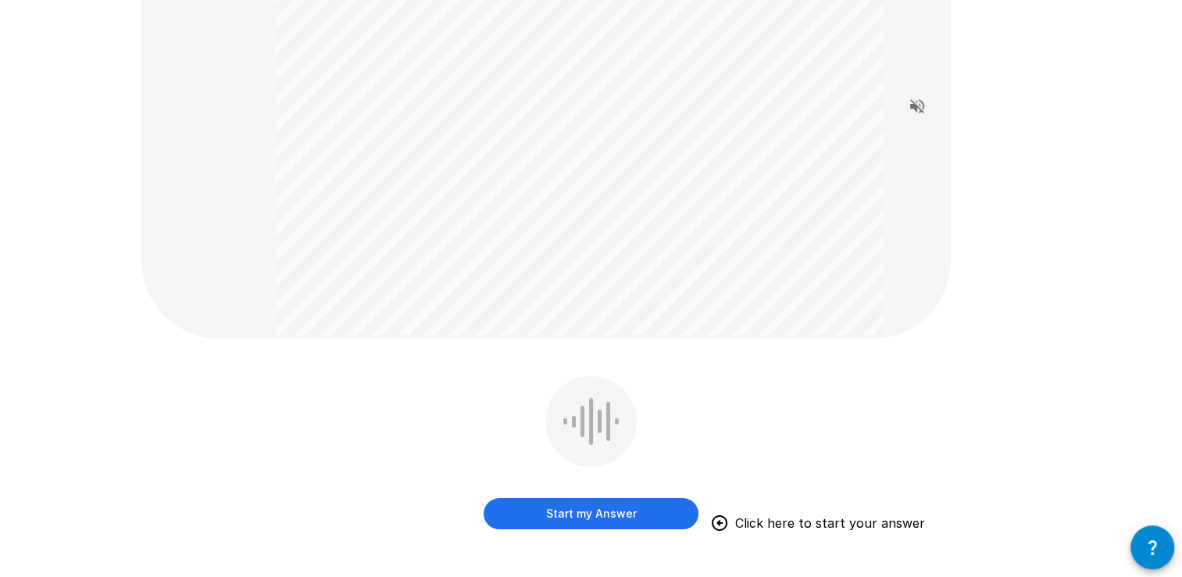
scroll to position [313, 0]
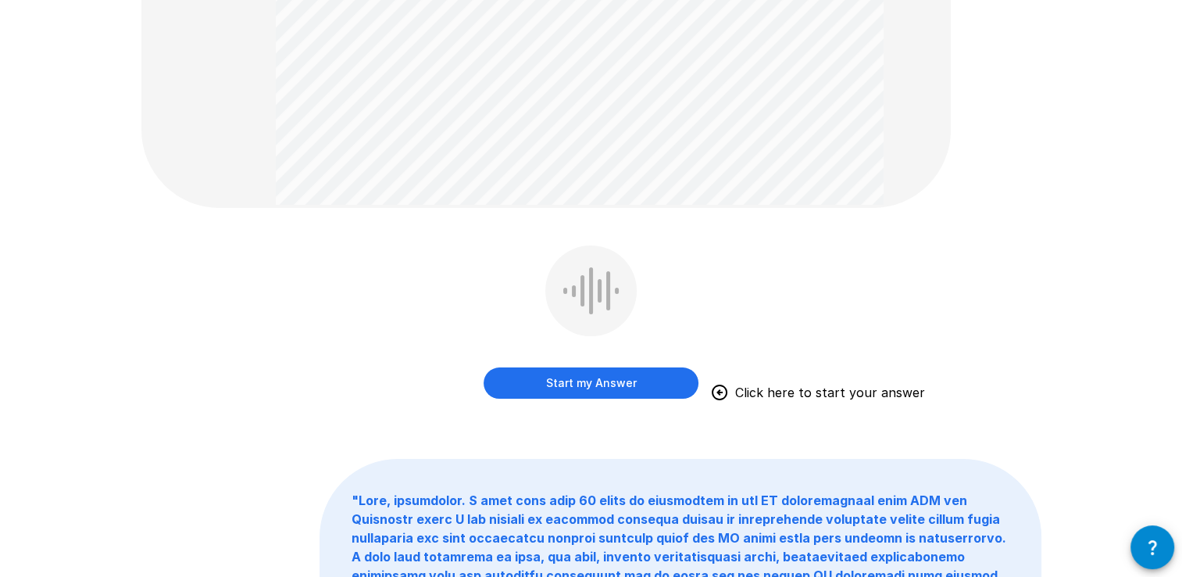
click at [549, 370] on button "Start my Answer" at bounding box center [591, 382] width 215 height 31
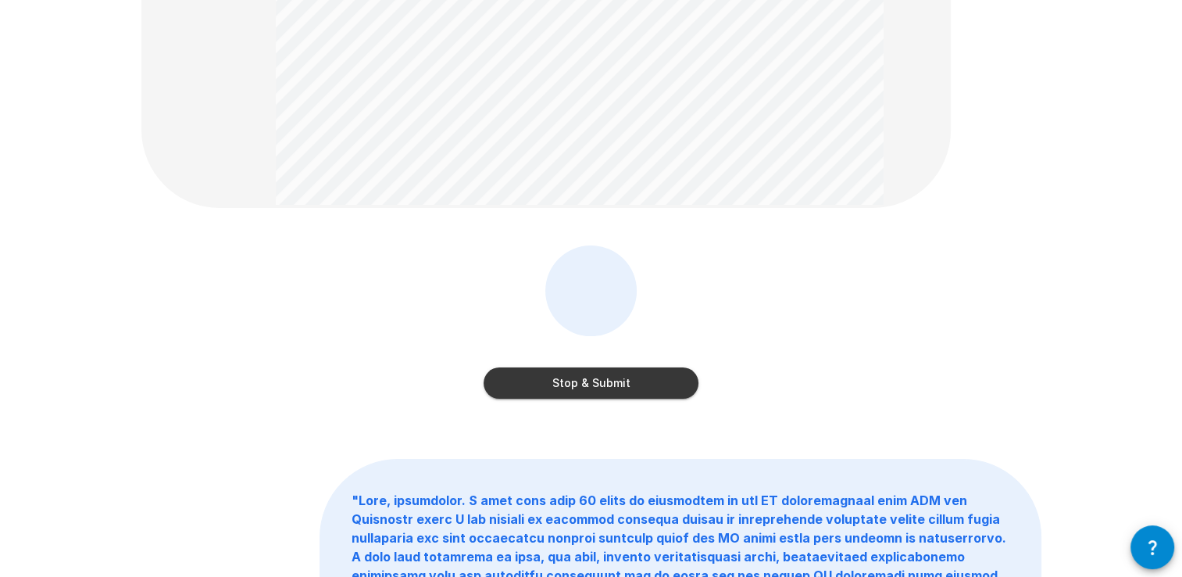
click at [563, 383] on button "Stop & Submit" at bounding box center [591, 382] width 215 height 31
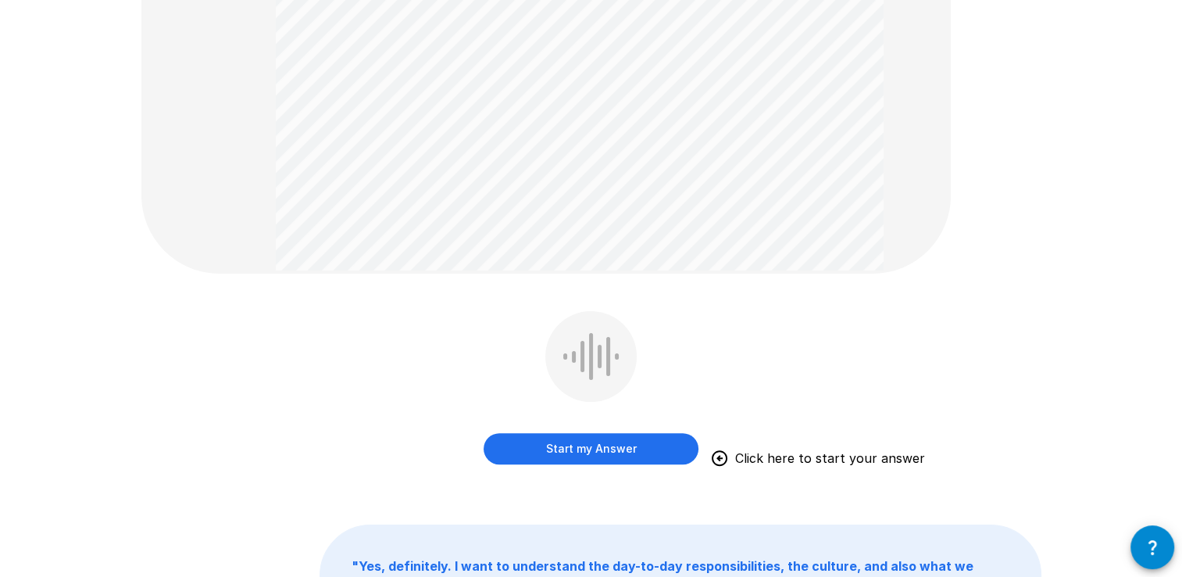
scroll to position [546, 0]
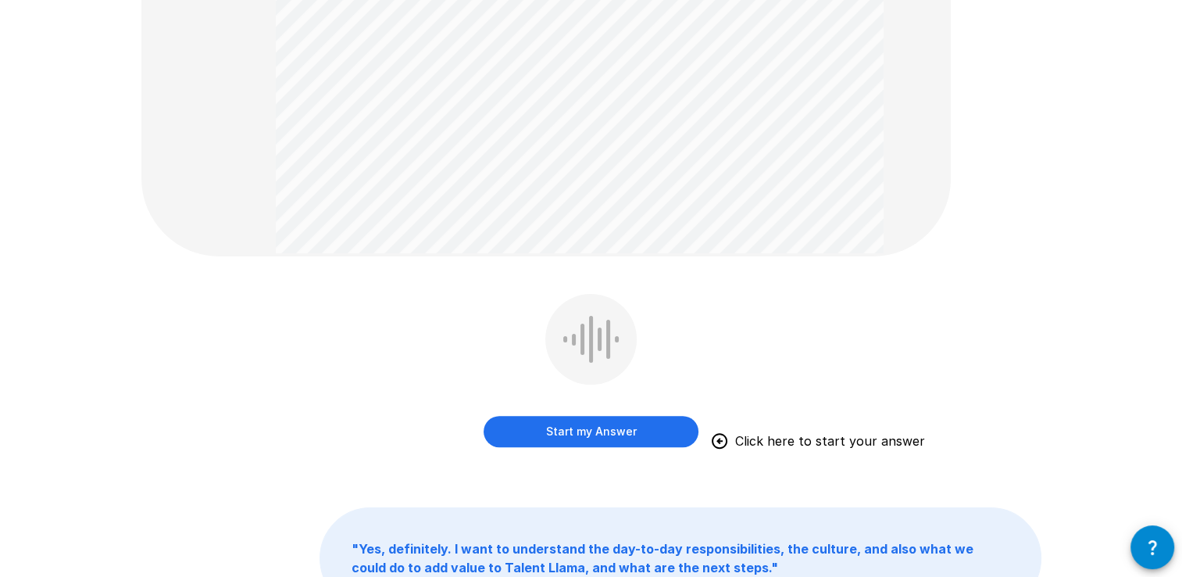
click at [530, 429] on button "Start my Answer" at bounding box center [591, 431] width 215 height 31
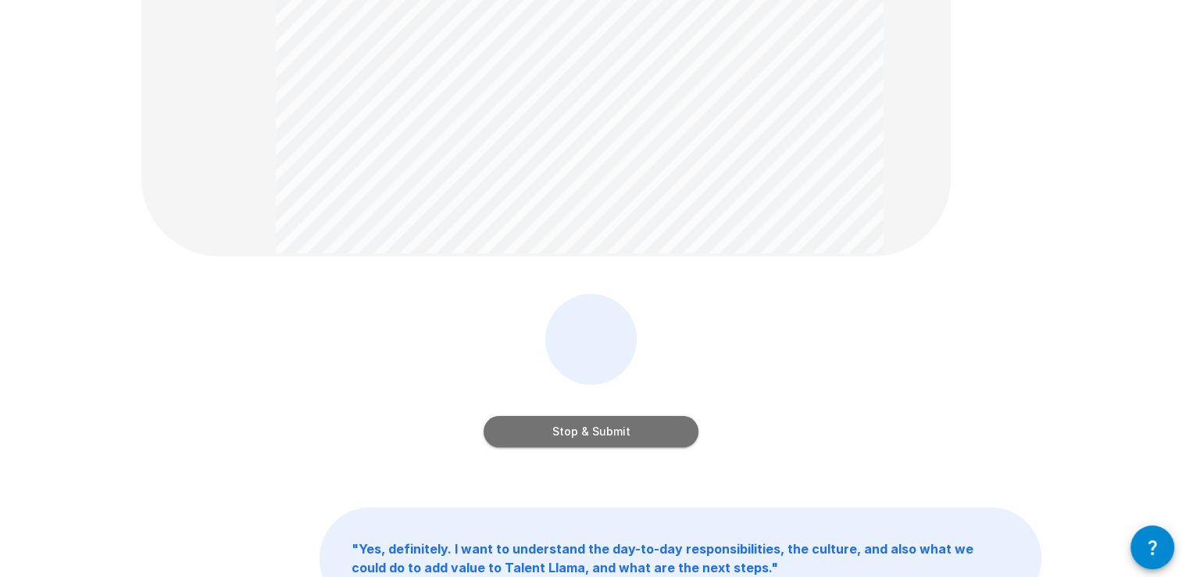
click at [541, 433] on button "Stop & Submit" at bounding box center [591, 431] width 215 height 31
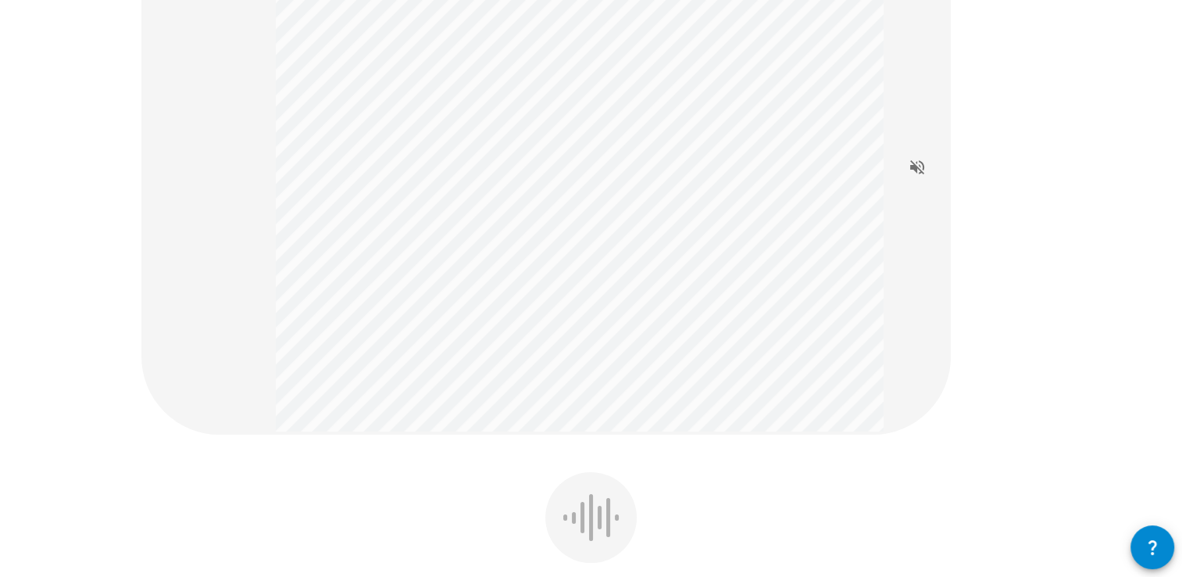
scroll to position [391, 0]
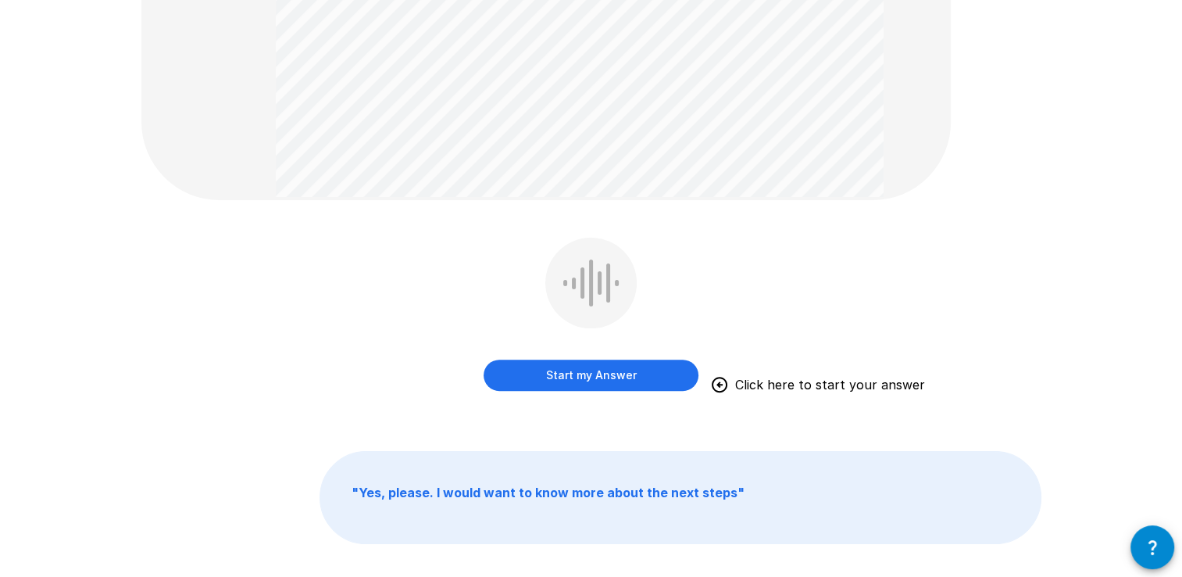
click at [567, 383] on button "Start my Answer" at bounding box center [591, 375] width 215 height 31
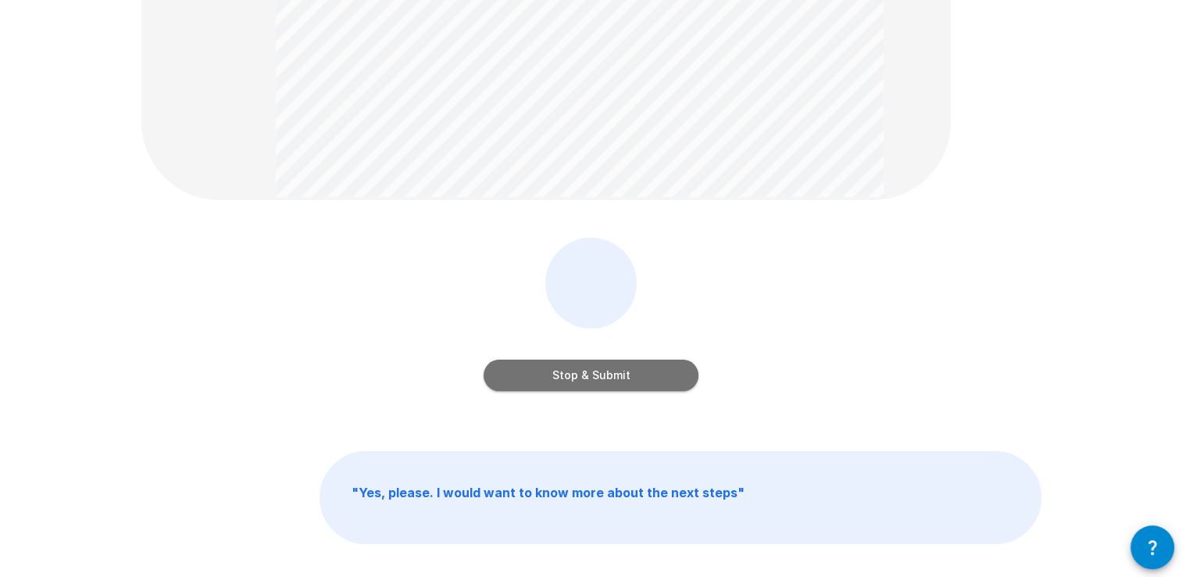
click at [610, 374] on button "Stop & Submit" at bounding box center [591, 375] width 215 height 31
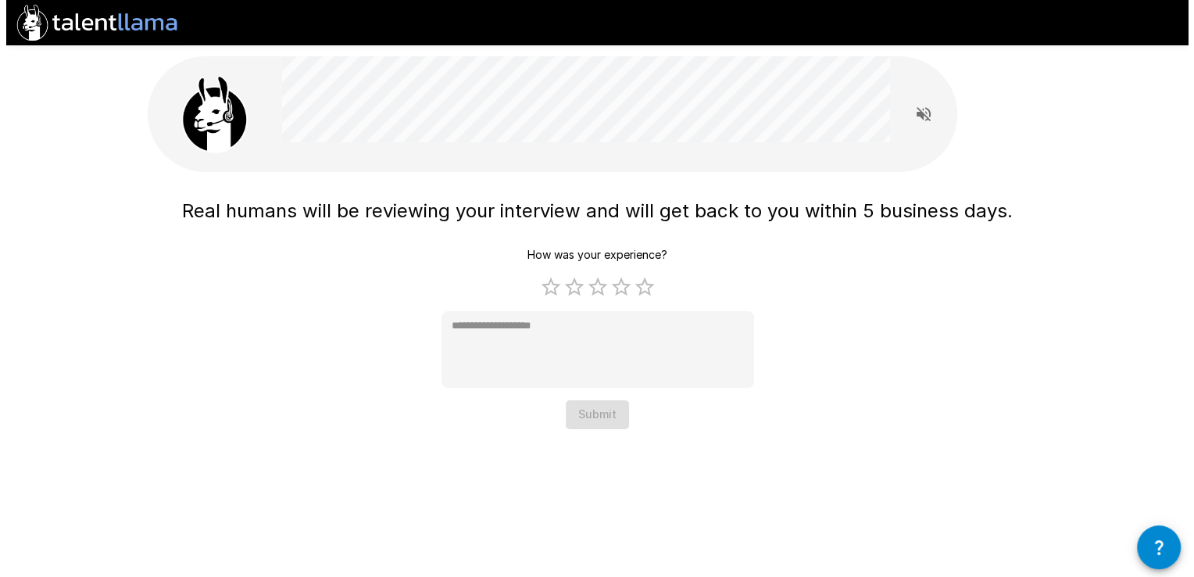
scroll to position [0, 0]
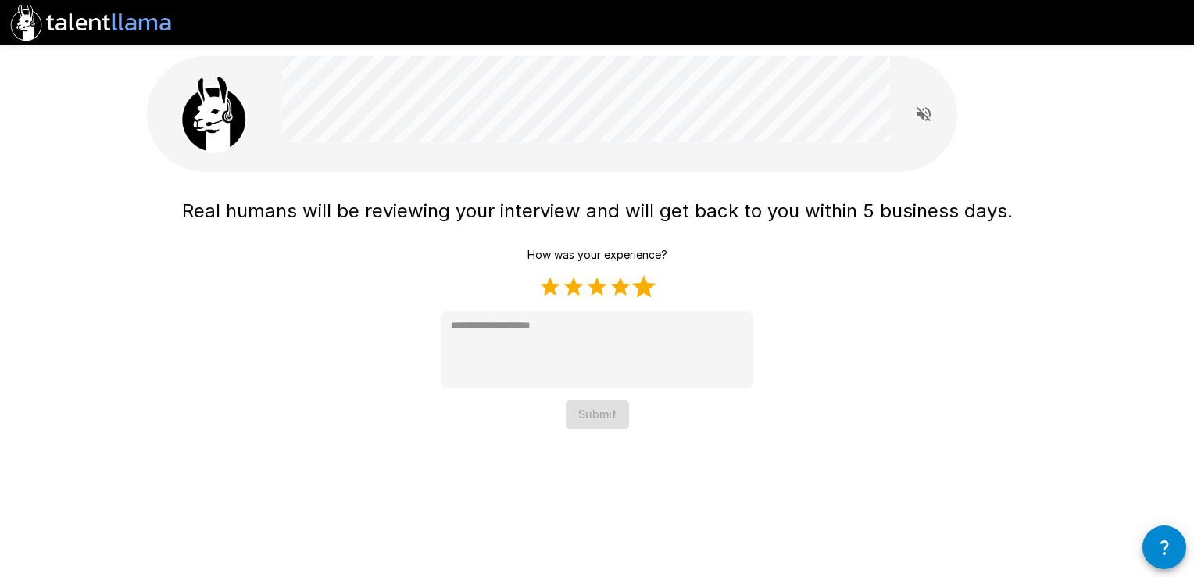
click at [646, 288] on label "5 Stars" at bounding box center [643, 286] width 23 height 23
type textarea "*"
click at [606, 413] on button "Submit" at bounding box center [597, 414] width 63 height 29
